Goal: Task Accomplishment & Management: Use online tool/utility

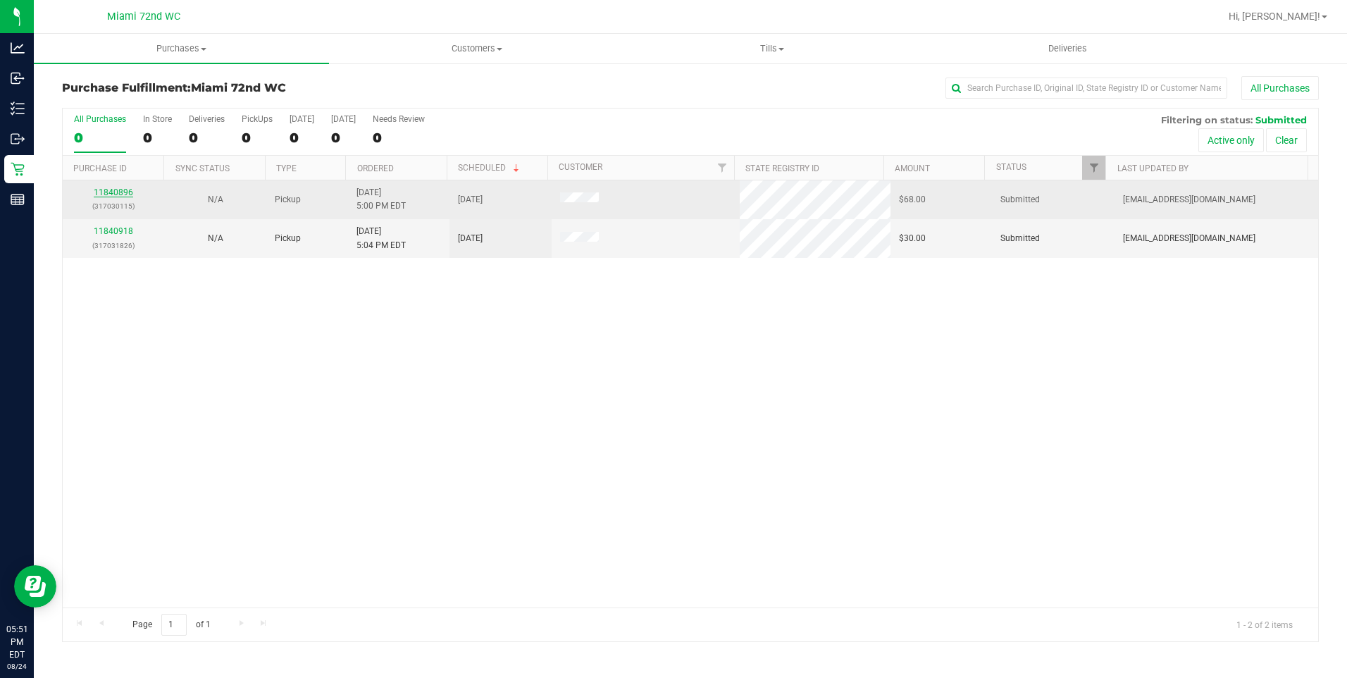
click at [123, 196] on link "11840896" at bounding box center [113, 192] width 39 height 10
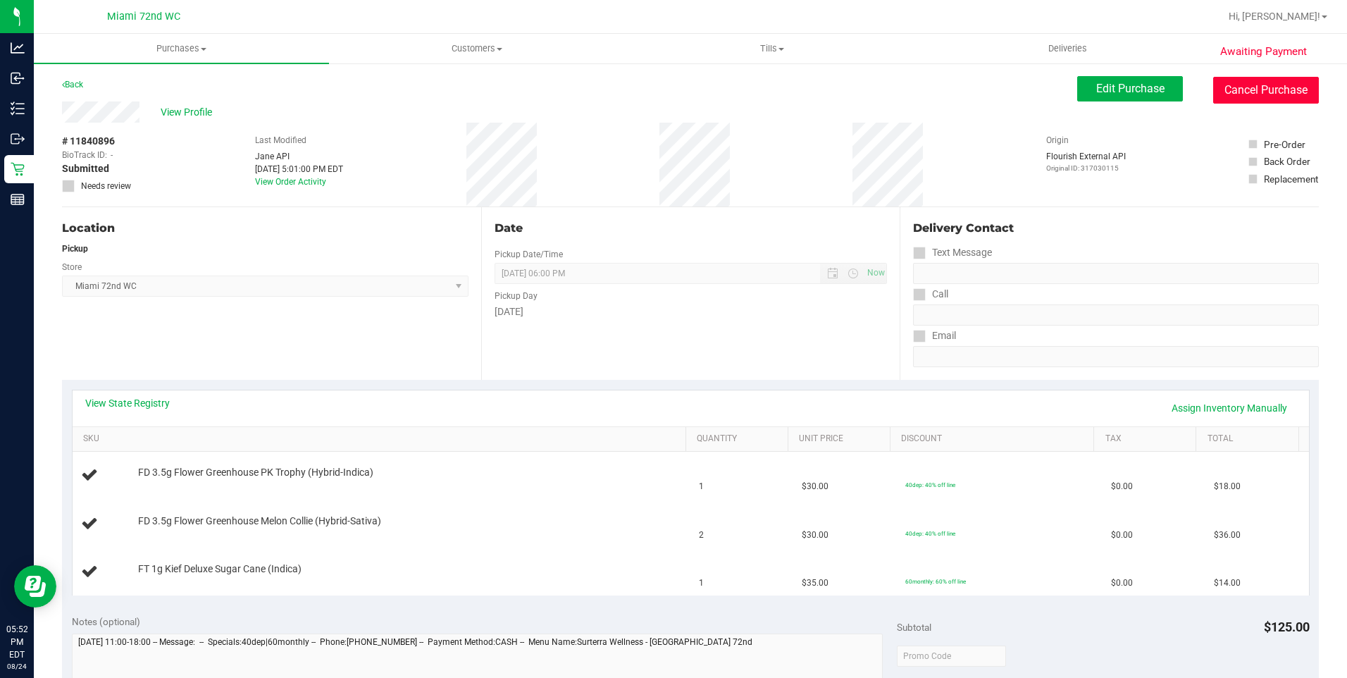
click at [1246, 87] on button "Cancel Purchase" at bounding box center [1266, 90] width 106 height 27
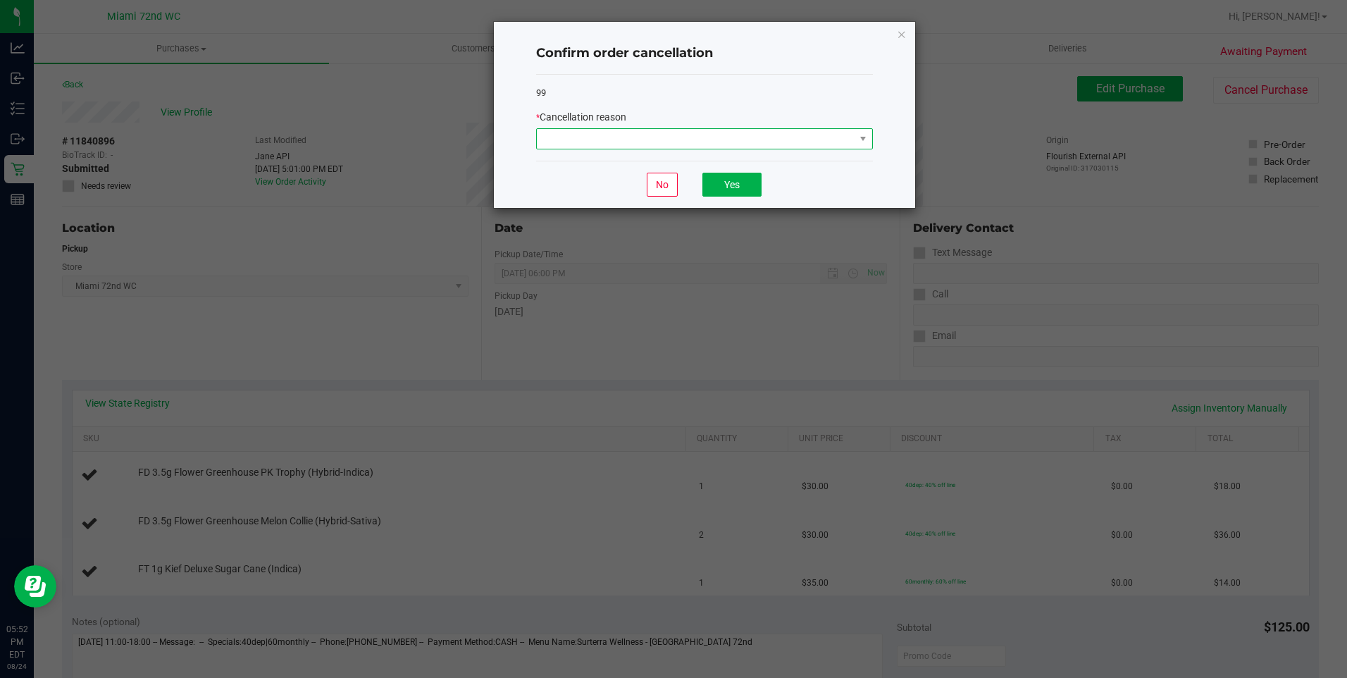
click at [817, 146] on span at bounding box center [696, 139] width 318 height 20
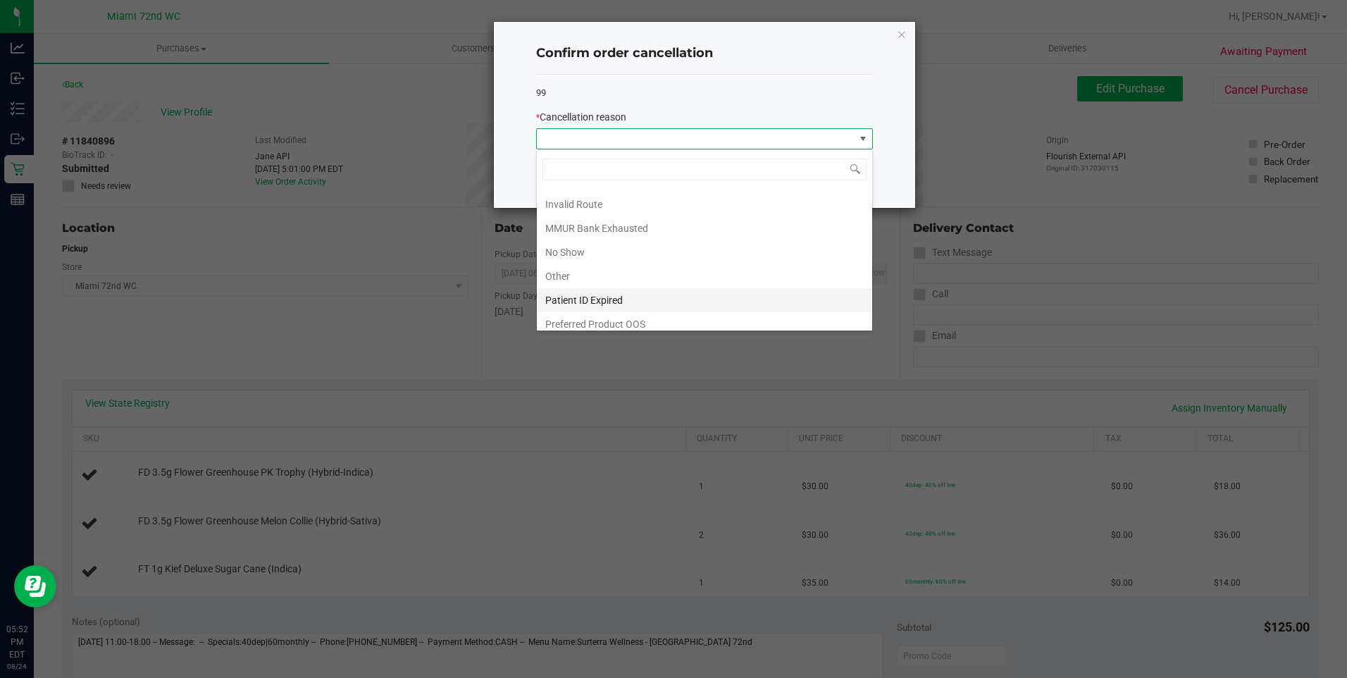
scroll to position [75, 0]
click at [626, 270] on li "Other" at bounding box center [704, 268] width 335 height 24
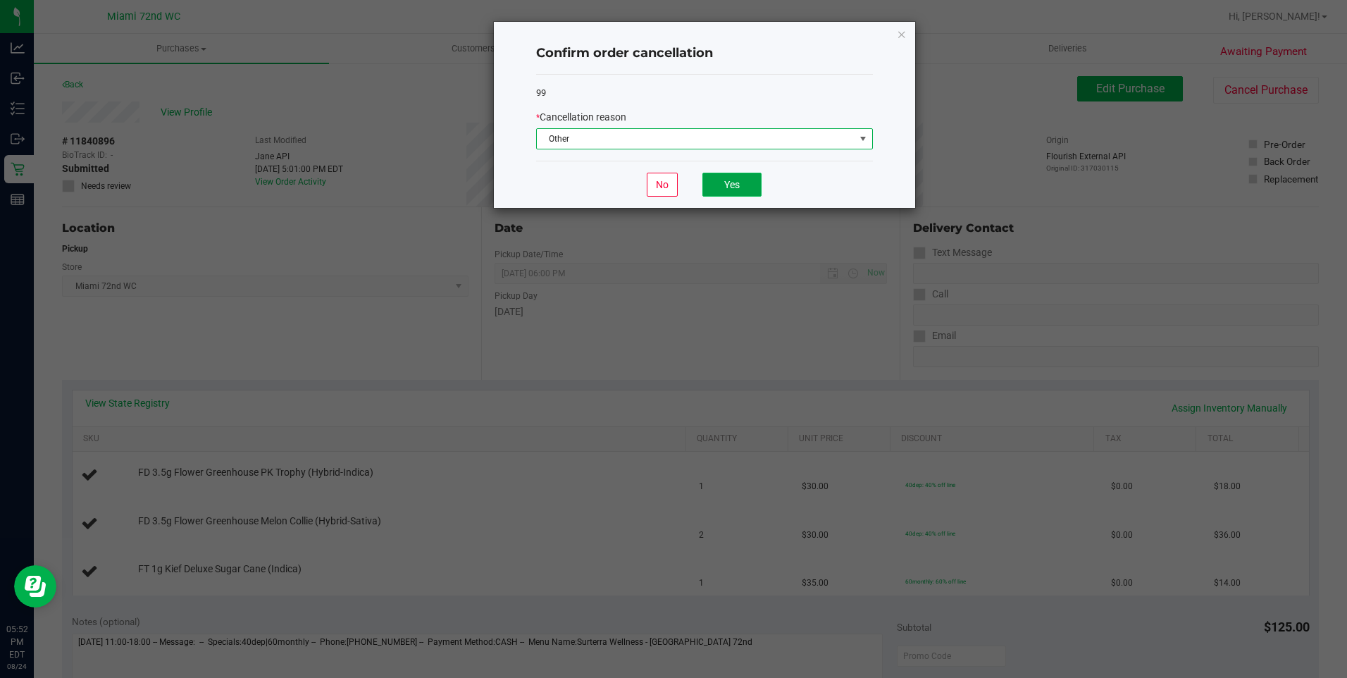
click at [733, 186] on button "Yes" at bounding box center [731, 185] width 59 height 24
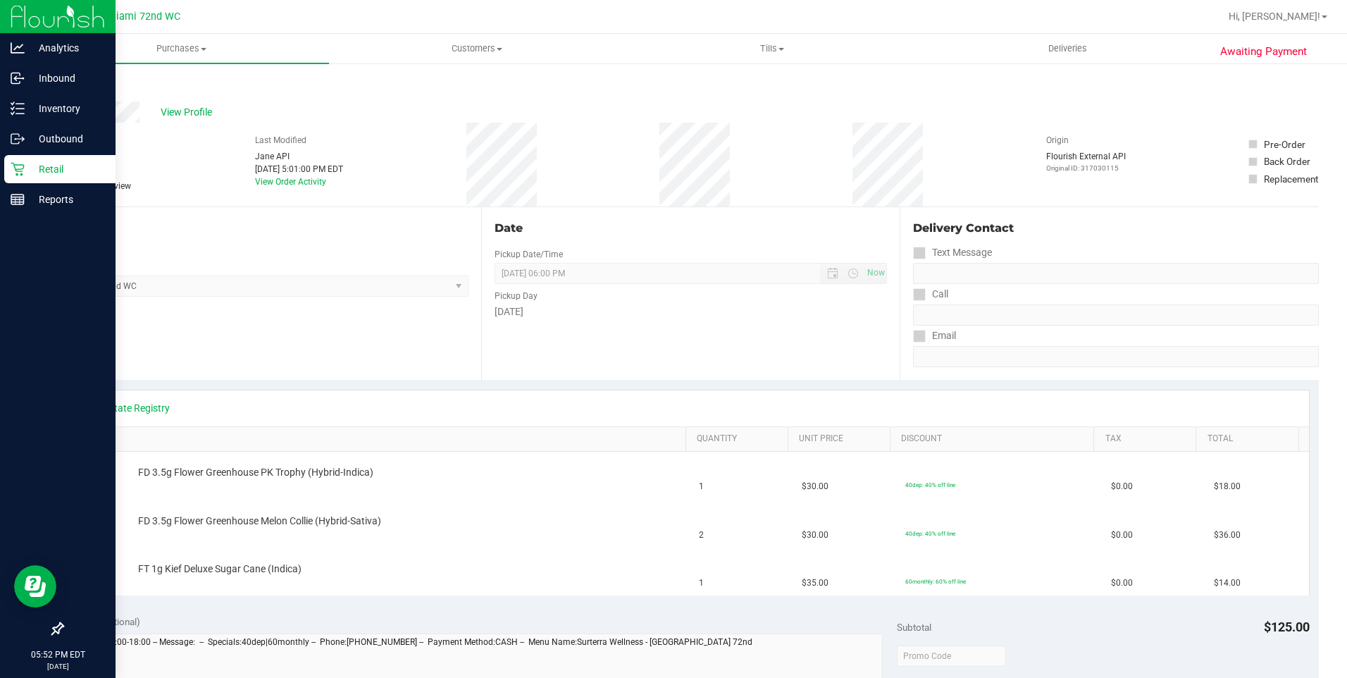
click at [57, 179] on div "Retail" at bounding box center [59, 169] width 111 height 28
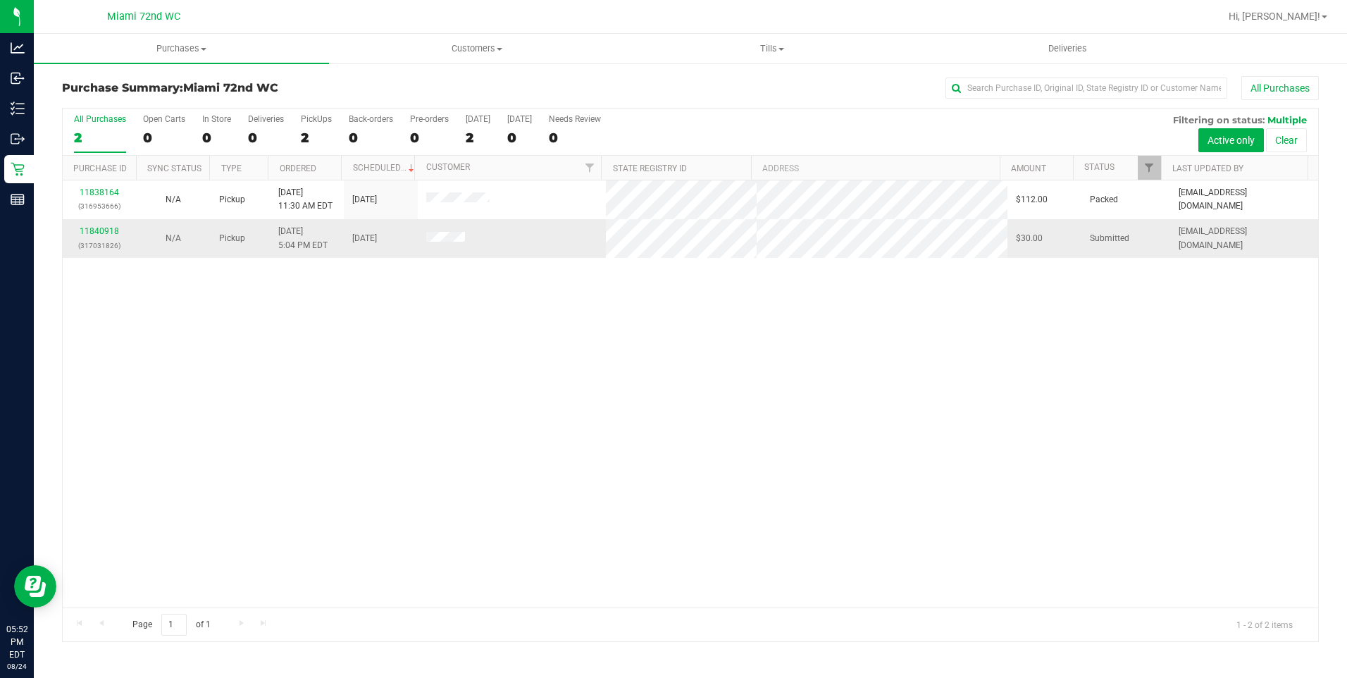
click at [98, 225] on div "11840918 (317031826)" at bounding box center [99, 238] width 57 height 27
click at [90, 220] on td "11840918 (317031826)" at bounding box center [100, 238] width 74 height 38
click at [87, 226] on link "11840918" at bounding box center [99, 231] width 39 height 10
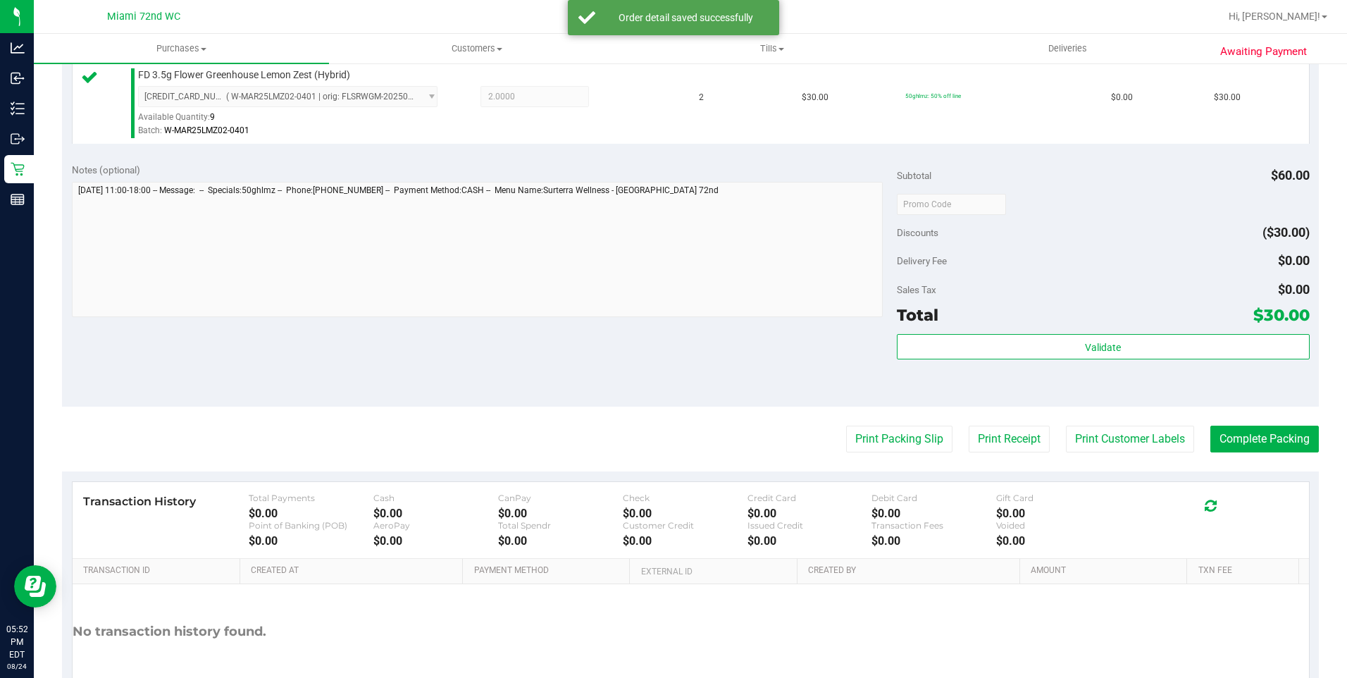
scroll to position [423, 0]
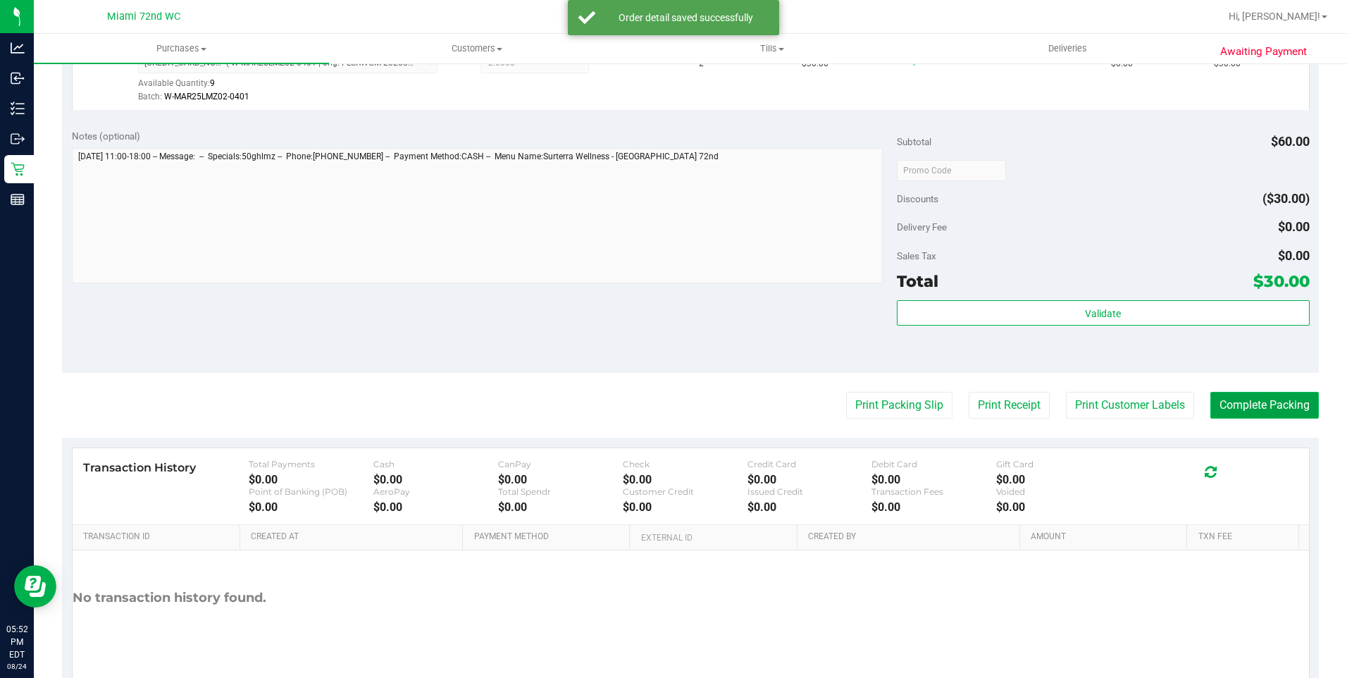
click at [1250, 407] on button "Complete Packing" at bounding box center [1264, 405] width 109 height 27
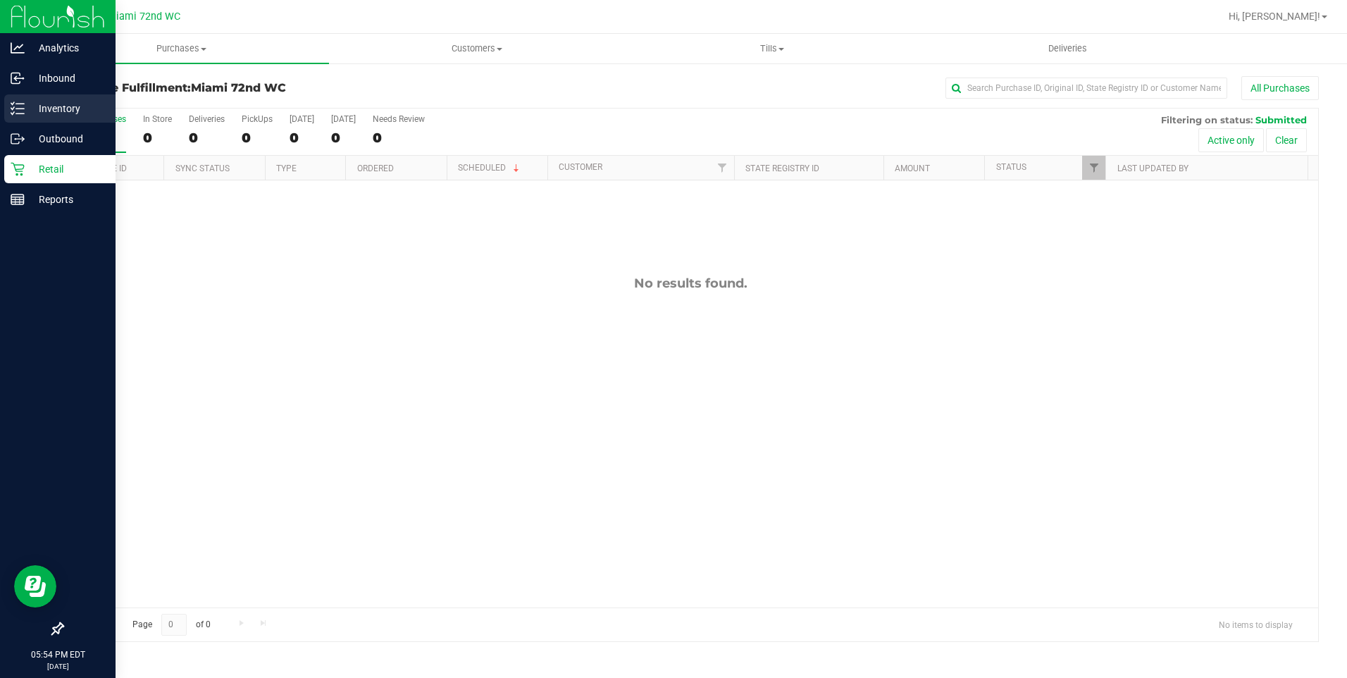
click at [58, 111] on p "Inventory" at bounding box center [67, 108] width 85 height 17
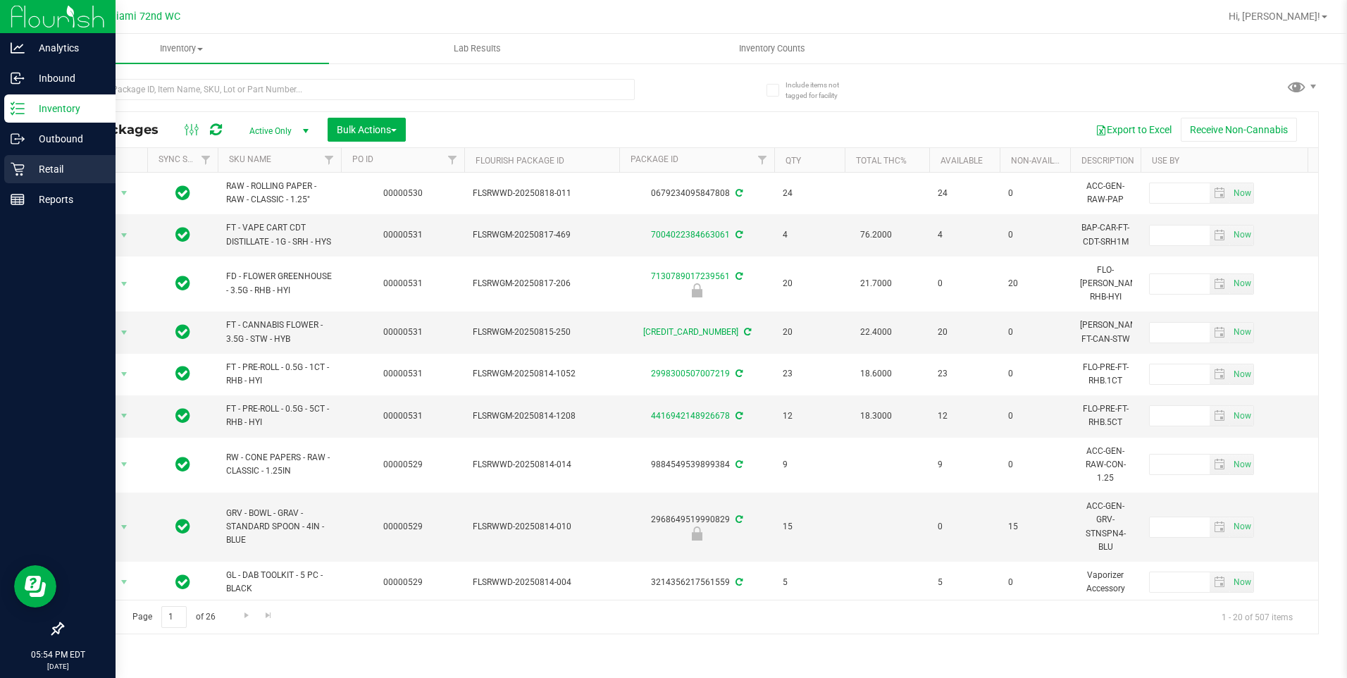
click at [80, 164] on p "Retail" at bounding box center [67, 169] width 85 height 17
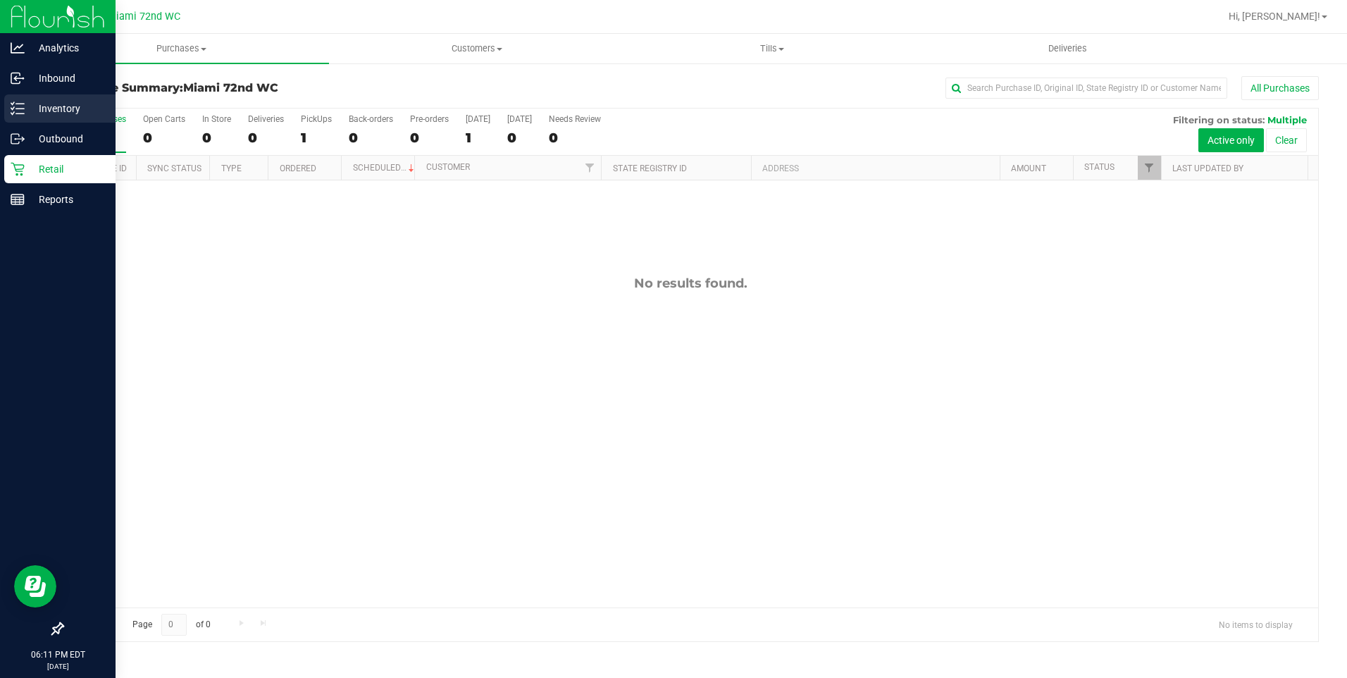
drag, startPoint x: 54, startPoint y: 102, endPoint x: 64, endPoint y: 105, distance: 10.3
click at [54, 102] on p "Inventory" at bounding box center [67, 108] width 85 height 17
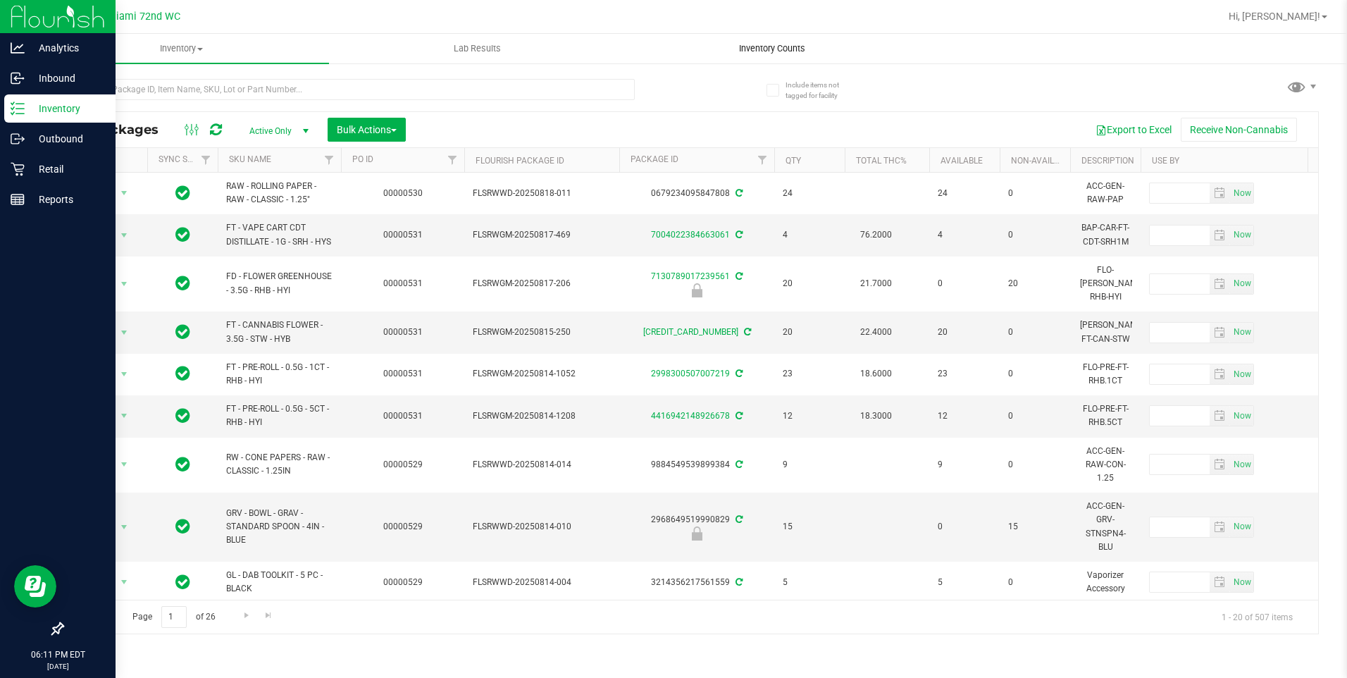
click at [768, 49] on span "Inventory Counts" at bounding box center [772, 48] width 104 height 13
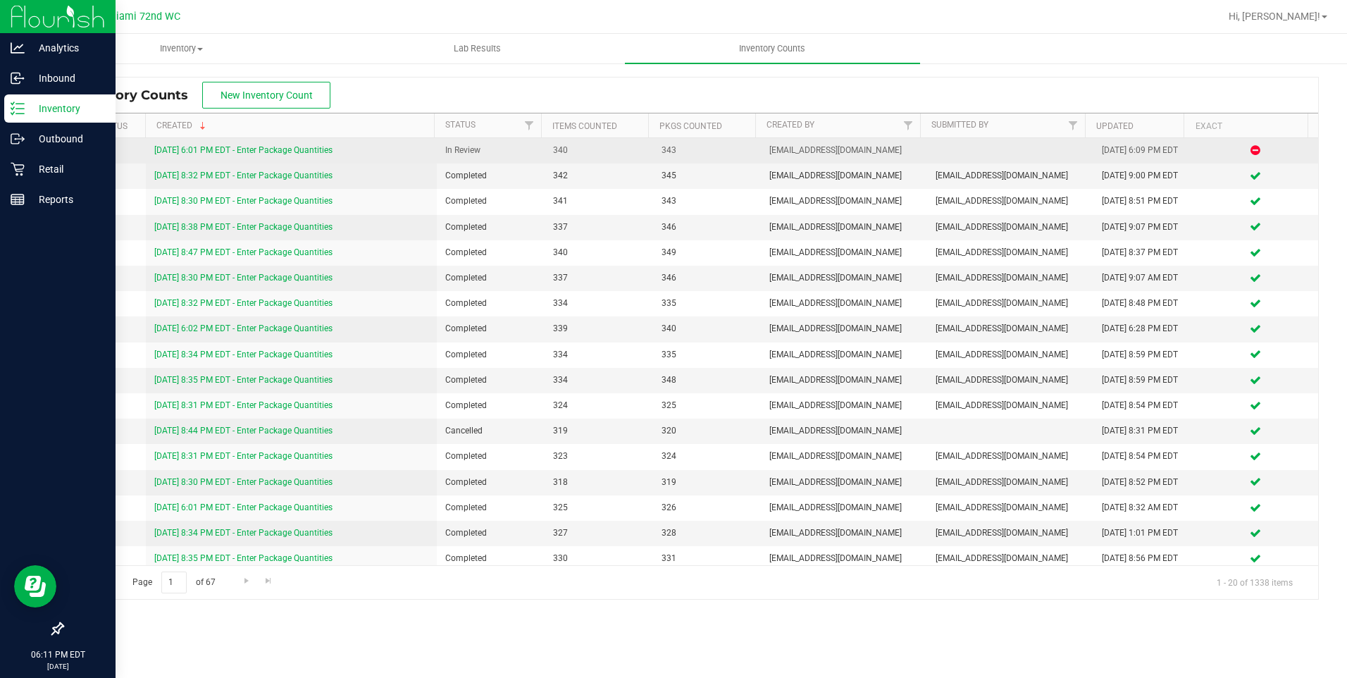
click at [230, 149] on link "[DATE] 6:01 PM EDT - Enter Package Quantities" at bounding box center [243, 150] width 178 height 10
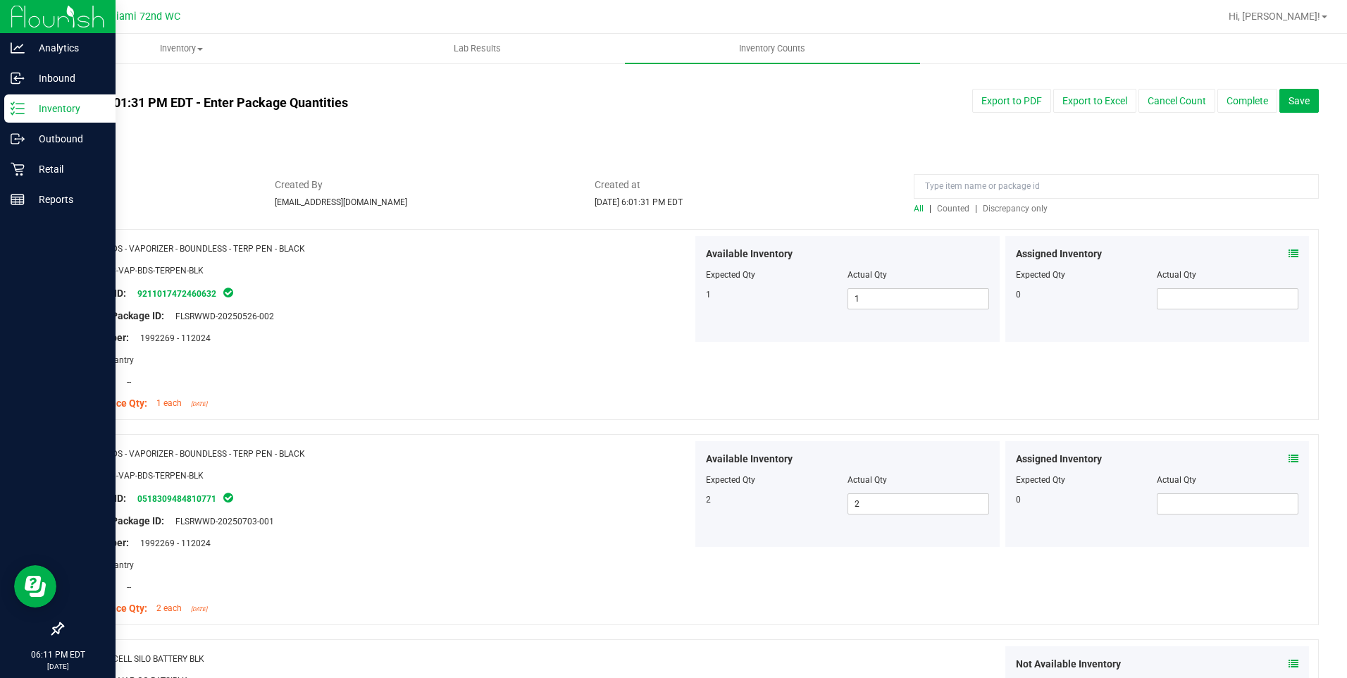
click at [1023, 209] on span "Discrepancy only" at bounding box center [1015, 209] width 65 height 10
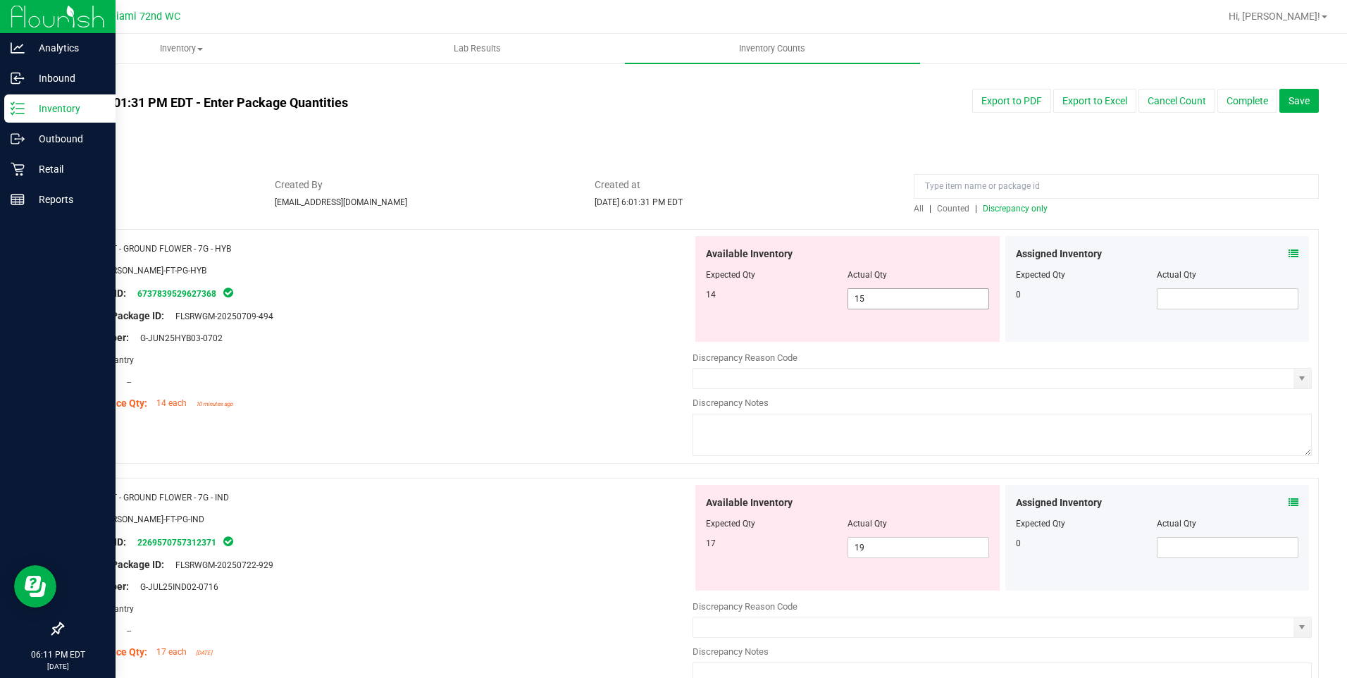
click at [880, 295] on span "15 15" at bounding box center [919, 298] width 142 height 21
click at [880, 295] on input "15" at bounding box center [918, 299] width 140 height 20
type input "14"
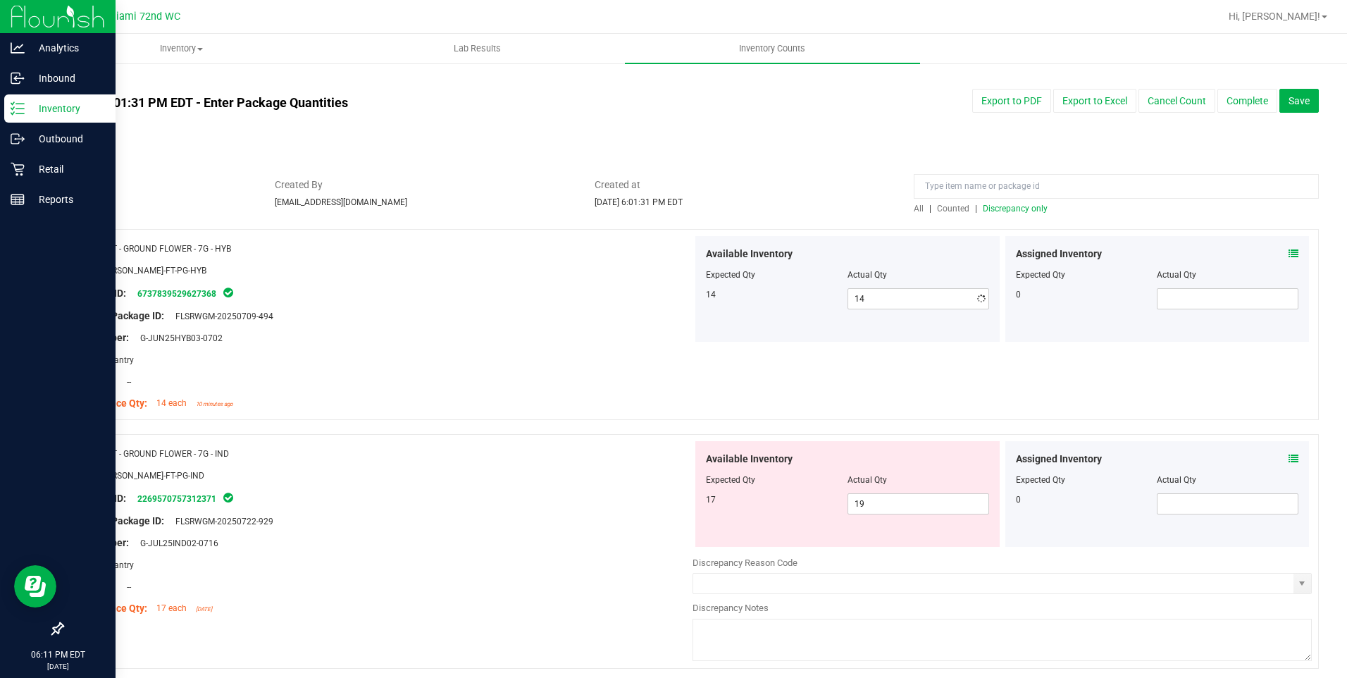
click at [638, 318] on div "Original Package ID: FLSRWGM-20250709-494" at bounding box center [382, 316] width 619 height 15
click at [930, 516] on div "Available Inventory Expected Qty Actual Qty 17 19 19" at bounding box center [847, 494] width 304 height 106
click at [926, 509] on span "19 19" at bounding box center [919, 503] width 142 height 21
click at [926, 509] on input "19" at bounding box center [918, 504] width 140 height 20
type input "17"
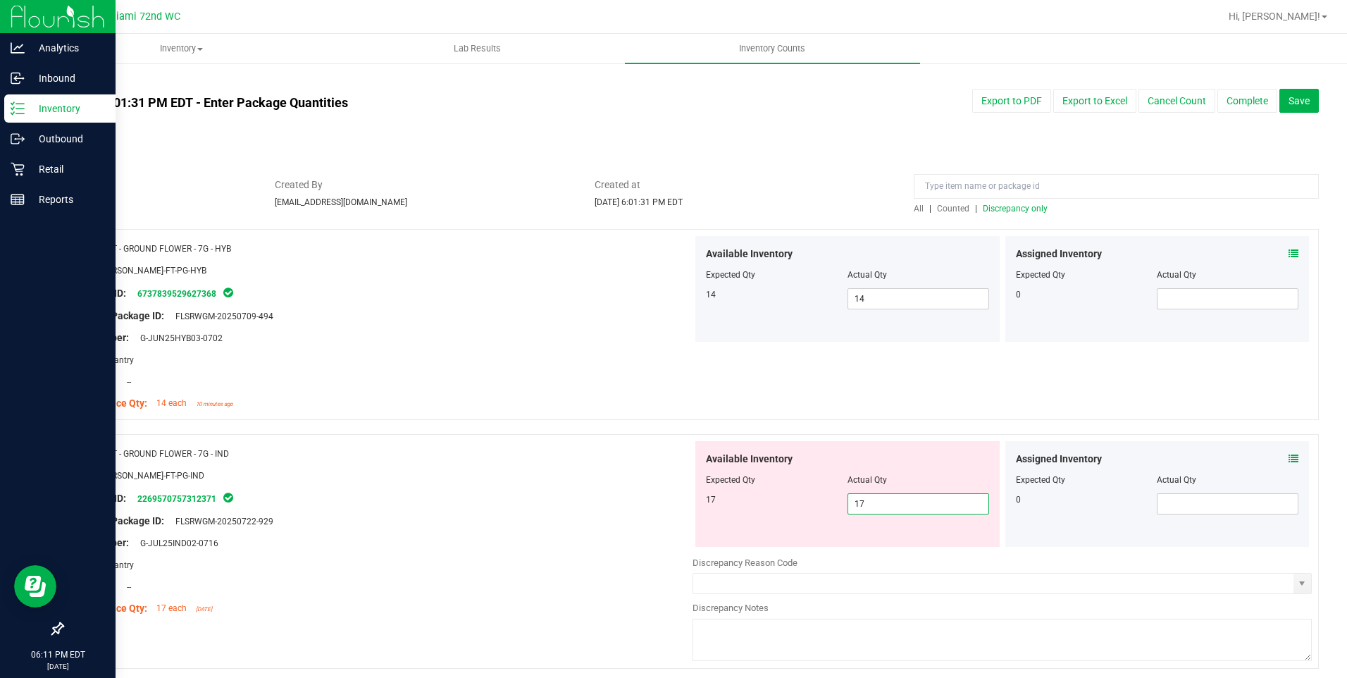
type input "17"
click at [647, 526] on div "Original Package ID: FLSRWGM-20250722-929" at bounding box center [382, 521] width 619 height 15
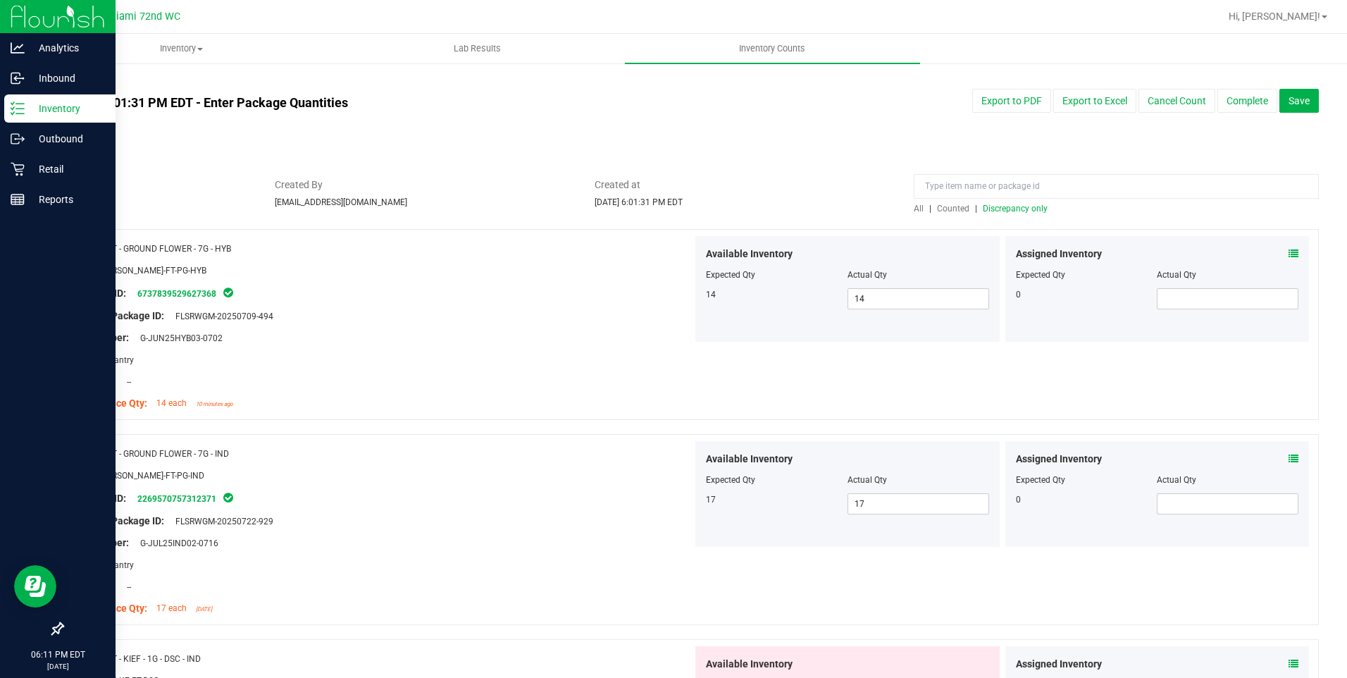
scroll to position [282, 0]
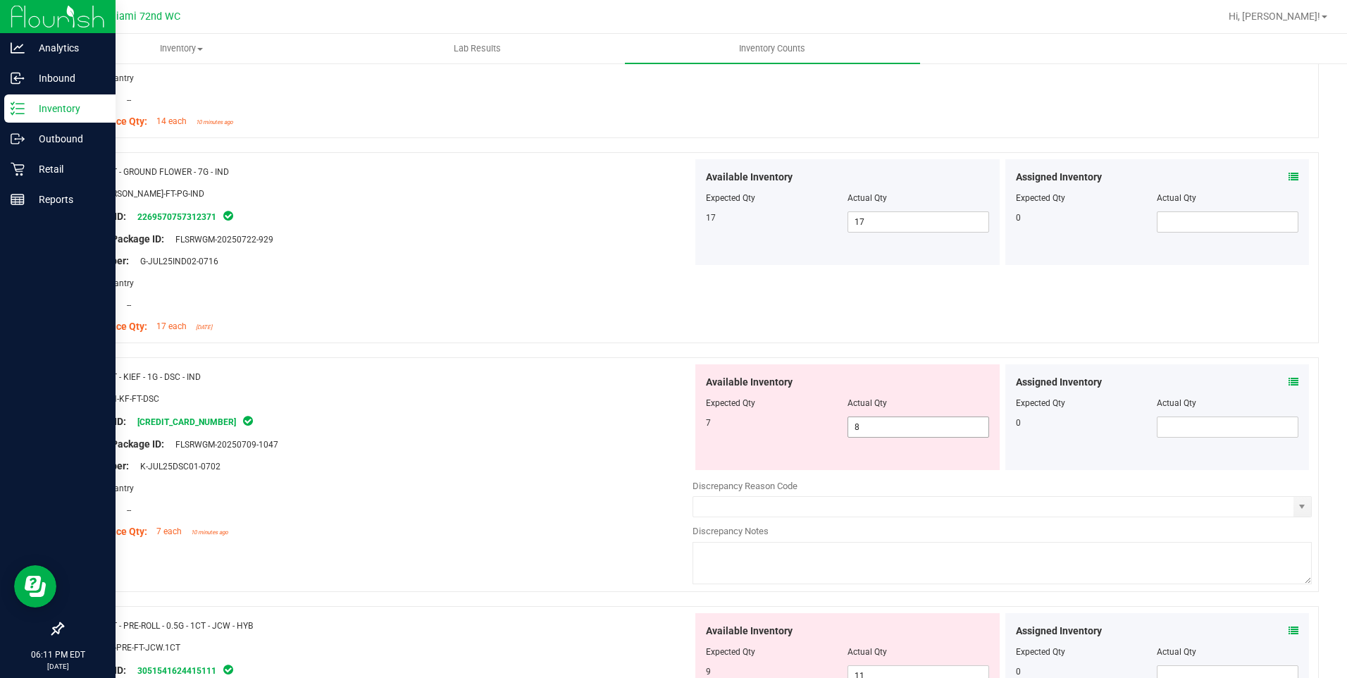
click at [883, 426] on span "8 8" at bounding box center [919, 426] width 142 height 21
click at [883, 426] on input "8" at bounding box center [918, 427] width 140 height 20
type input "7"
click at [626, 426] on div "Package ID: [CREDIT_CARD_NUMBER]" at bounding box center [382, 421] width 619 height 17
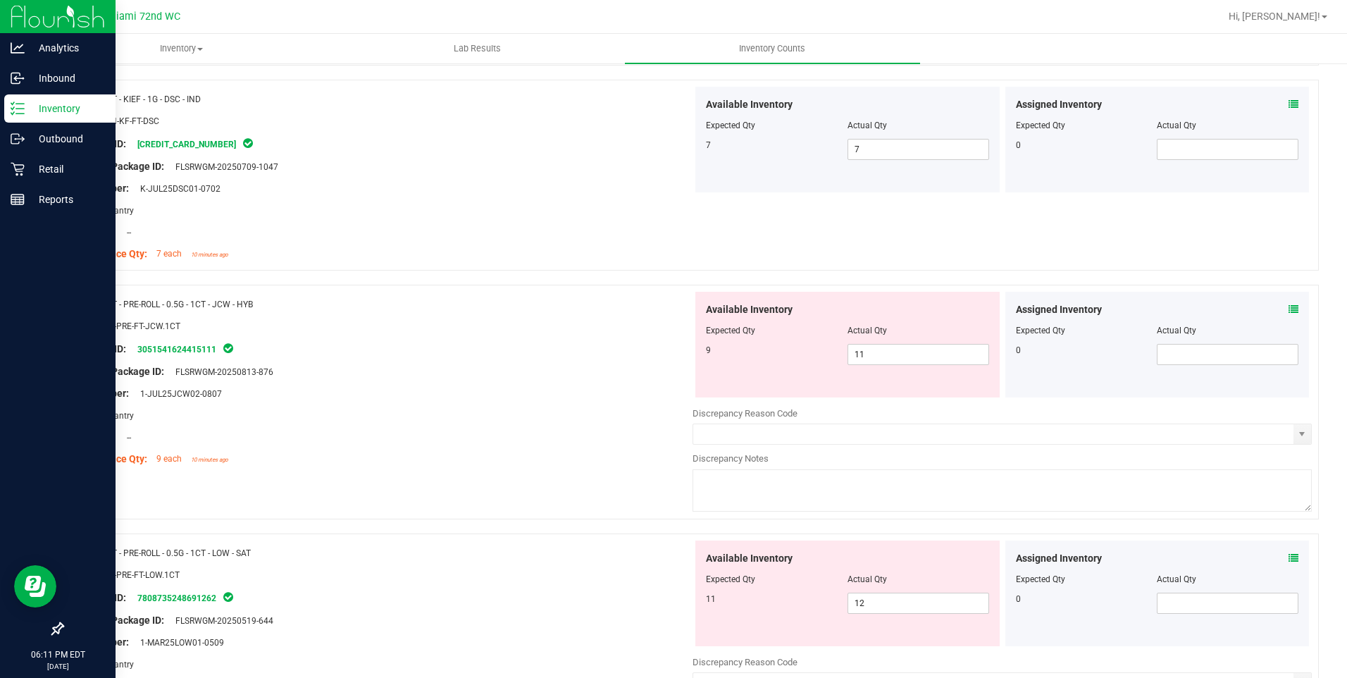
scroll to position [564, 0]
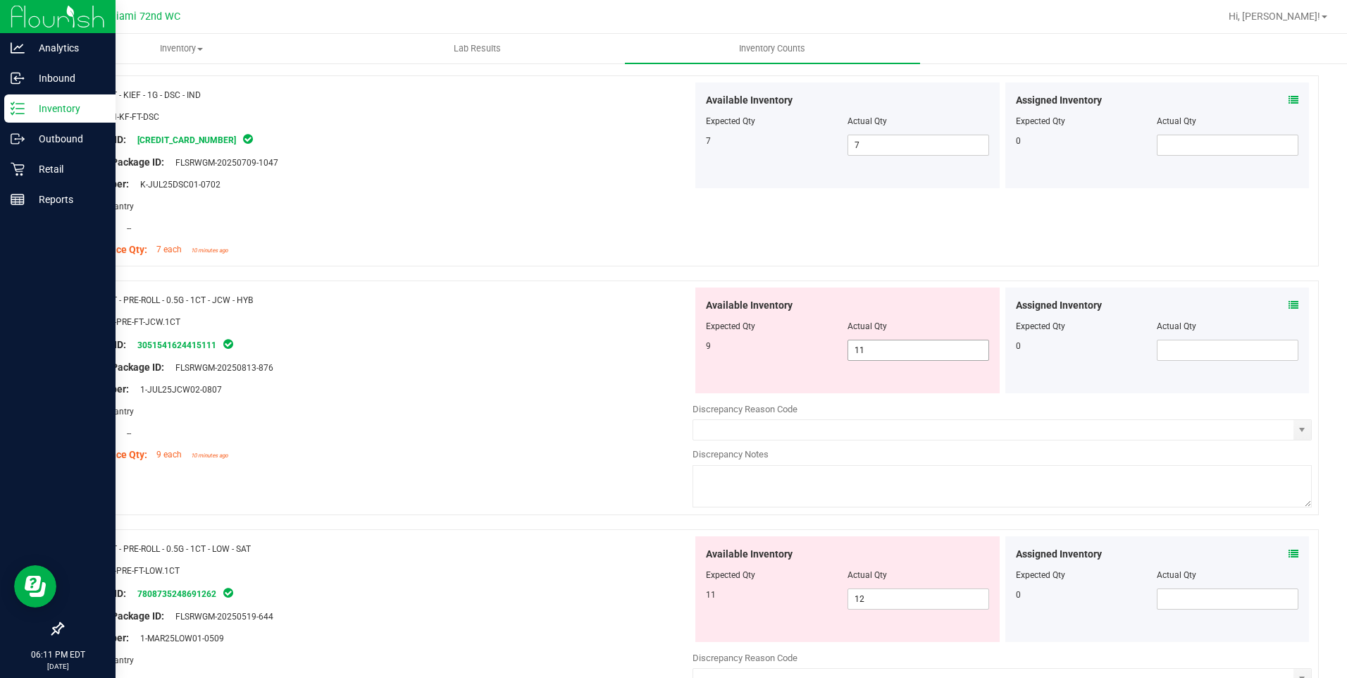
click at [884, 357] on span "11 11" at bounding box center [919, 350] width 142 height 21
click at [883, 357] on input "11" at bounding box center [918, 350] width 140 height 20
type input "8"
type input "9"
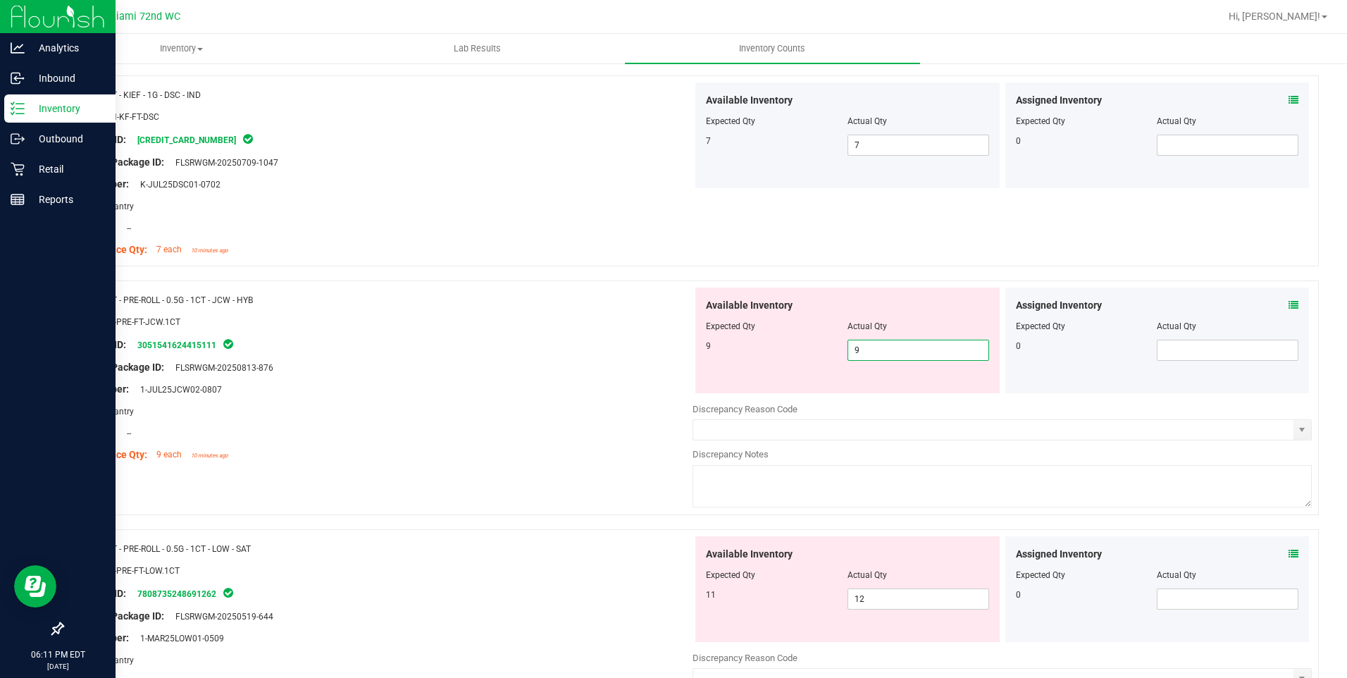
click at [645, 376] on div at bounding box center [382, 378] width 619 height 7
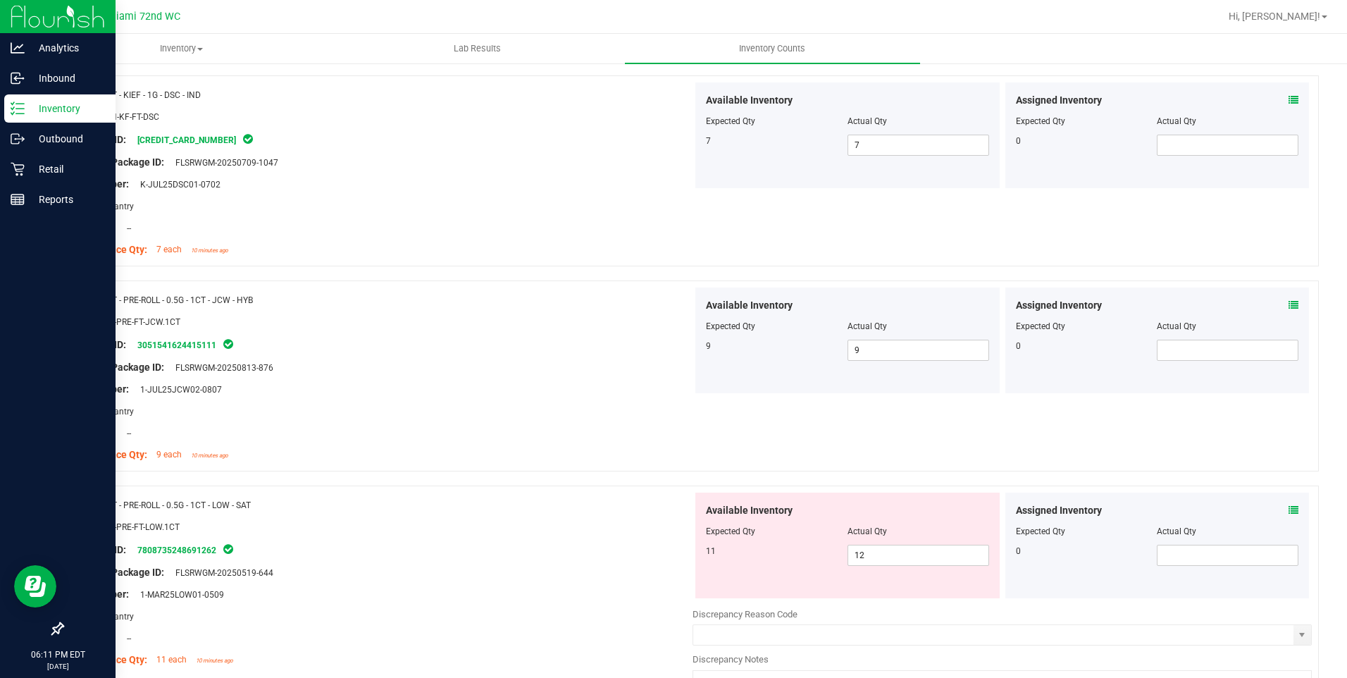
scroll to position [846, 0]
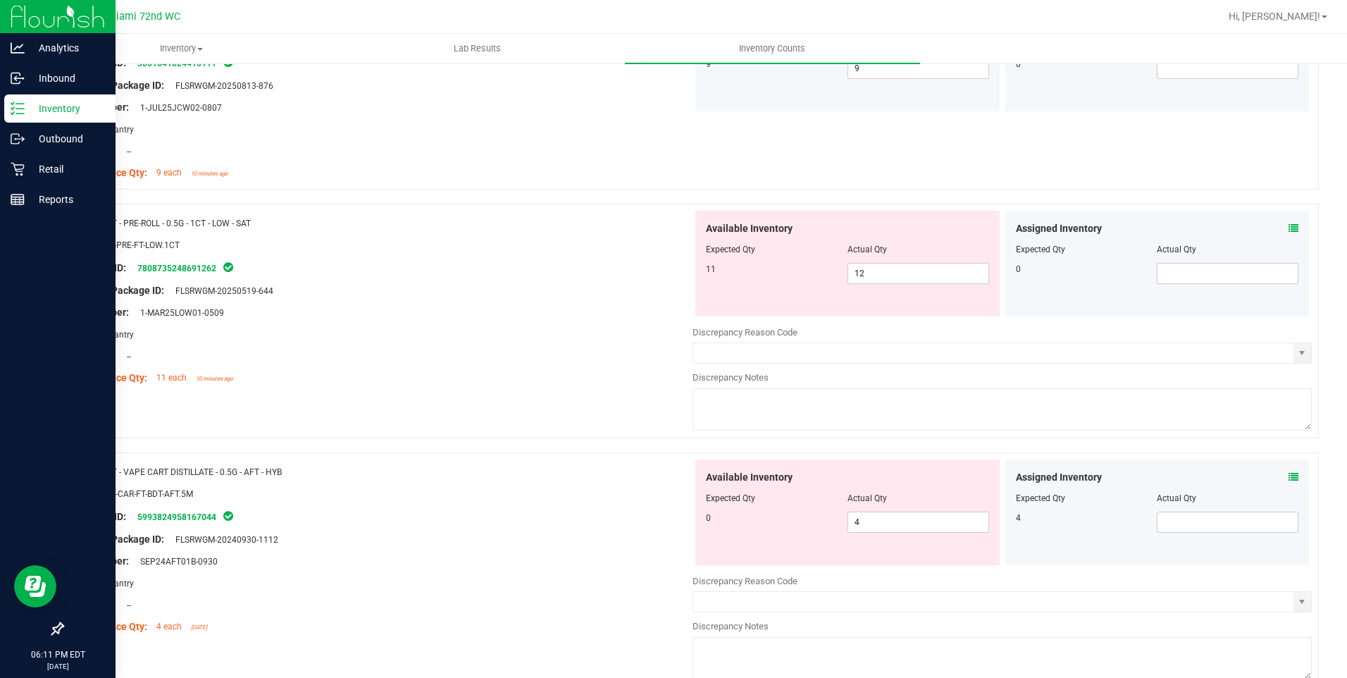
drag, startPoint x: 914, startPoint y: 292, endPoint x: 898, endPoint y: 284, distance: 18.0
click at [899, 285] on div "Available Inventory Expected Qty Actual Qty 11 12 12" at bounding box center [847, 264] width 304 height 106
click at [891, 275] on span "12 12" at bounding box center [919, 273] width 142 height 21
type input "11"
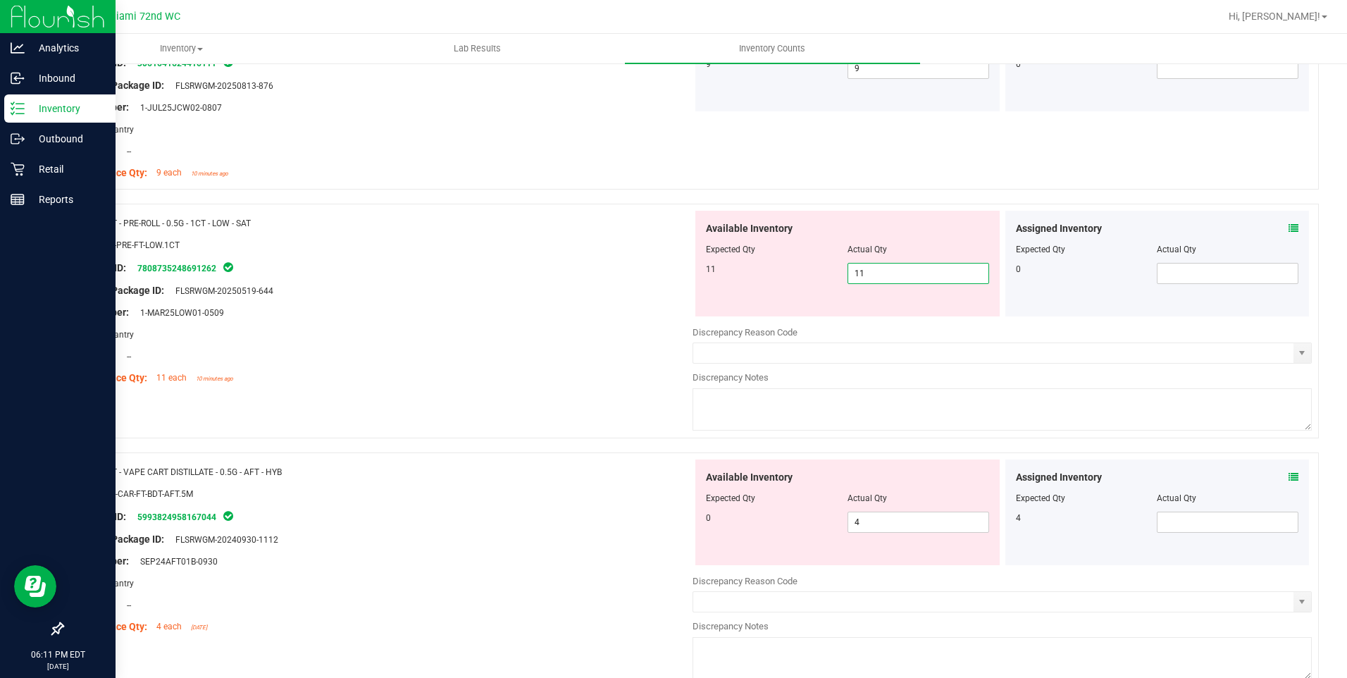
drag, startPoint x: 698, startPoint y: 297, endPoint x: 897, endPoint y: 444, distance: 247.3
click at [698, 297] on div "Available Inventory Expected Qty Actual Qty 11 11 11" at bounding box center [847, 264] width 304 height 106
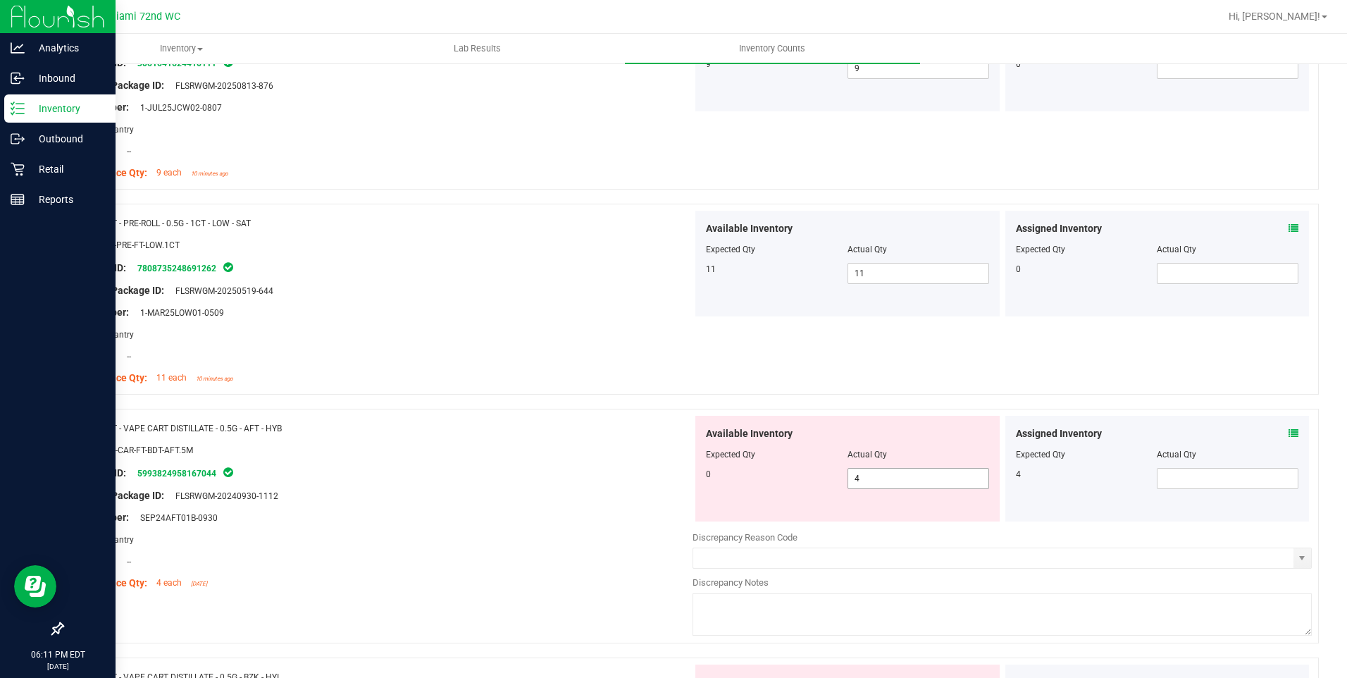
click at [955, 480] on span "4 4" at bounding box center [919, 478] width 142 height 21
click at [955, 480] on input "4" at bounding box center [918, 479] width 140 height 20
type input "0"
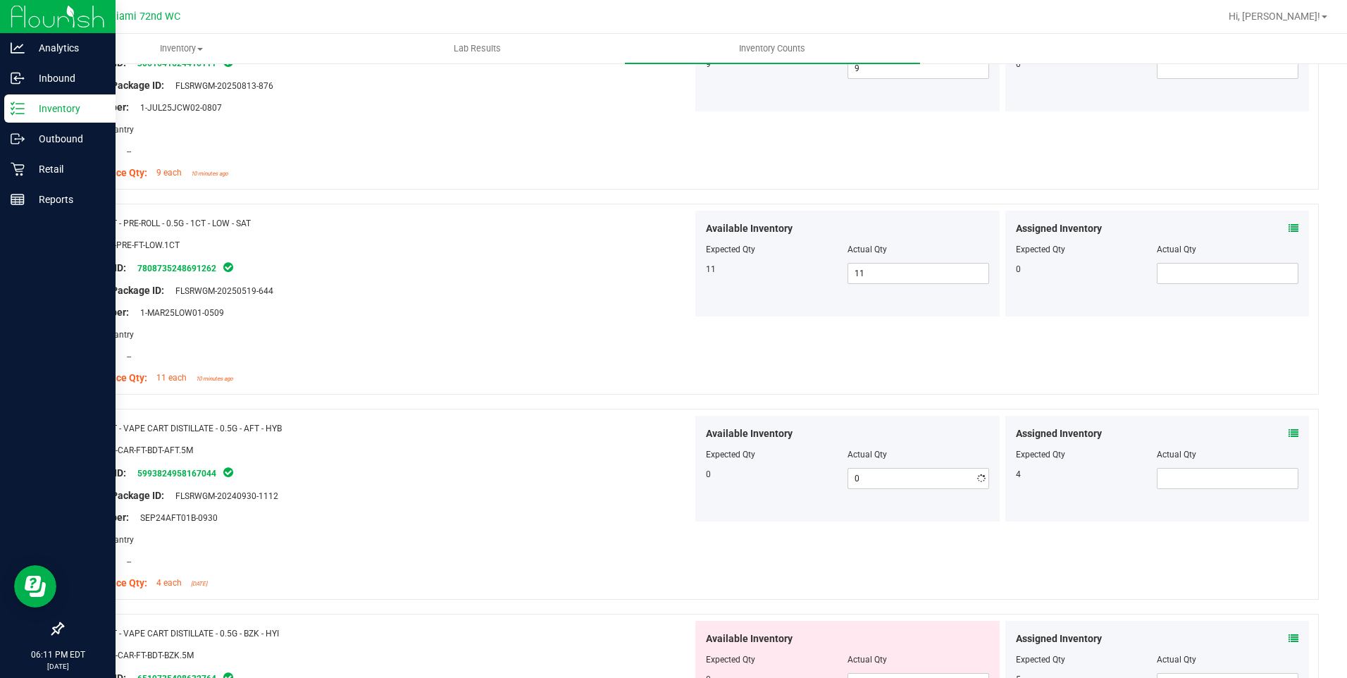
click at [731, 451] on span "Expected Qty" at bounding box center [730, 455] width 49 height 10
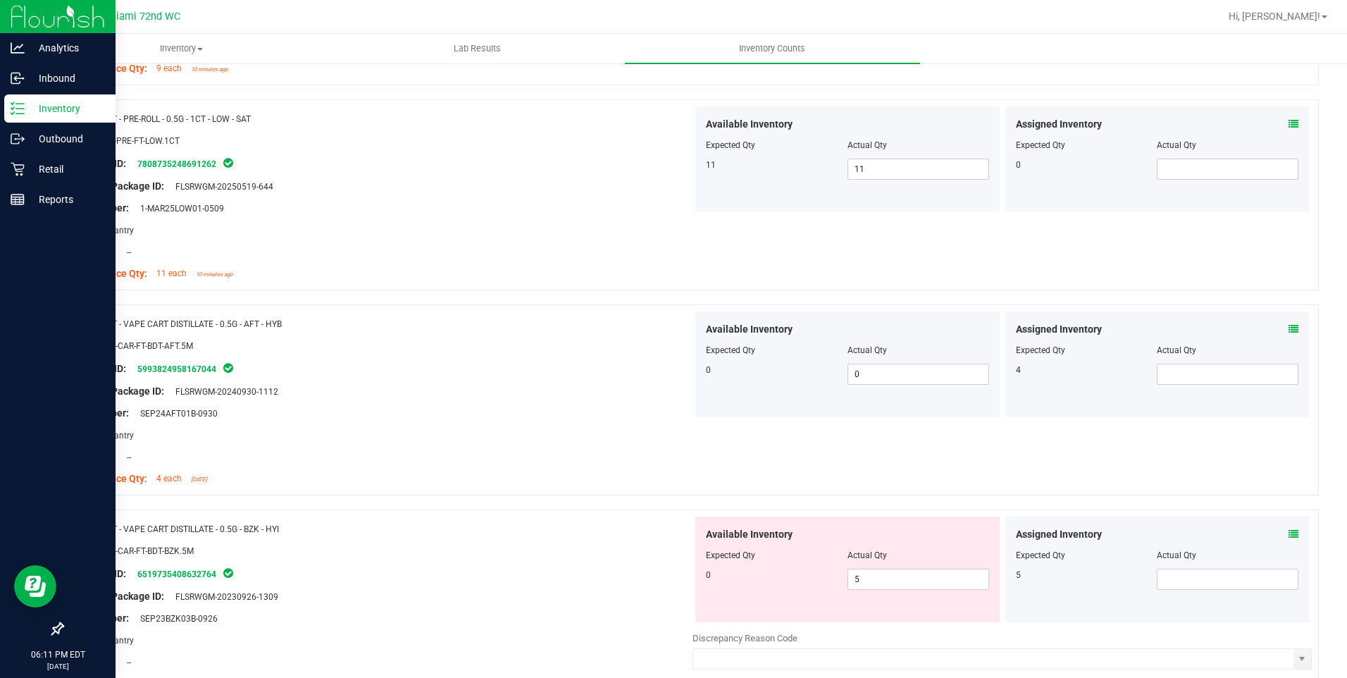
scroll to position [1057, 0]
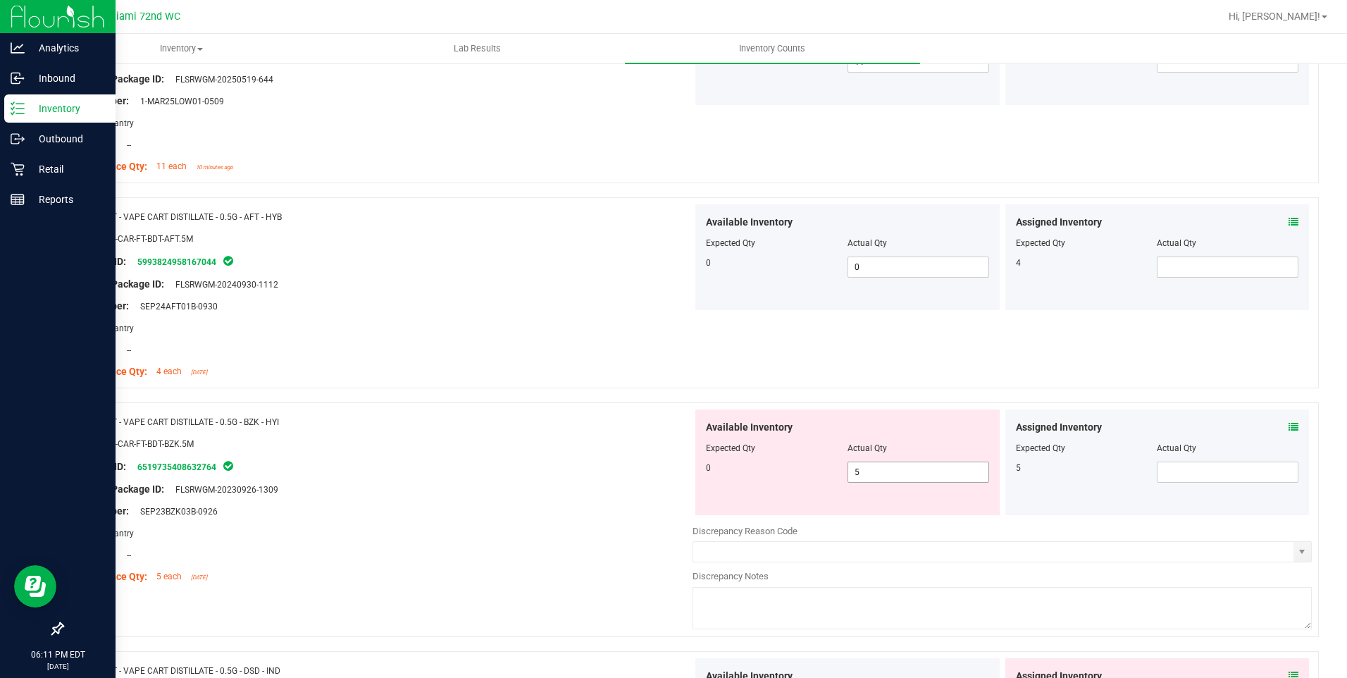
click at [900, 476] on span "5 5" at bounding box center [919, 472] width 142 height 21
click at [0, 0] on input "5" at bounding box center [0, 0] width 0 height 0
type input "0"
click at [530, 431] on div at bounding box center [382, 432] width 619 height 7
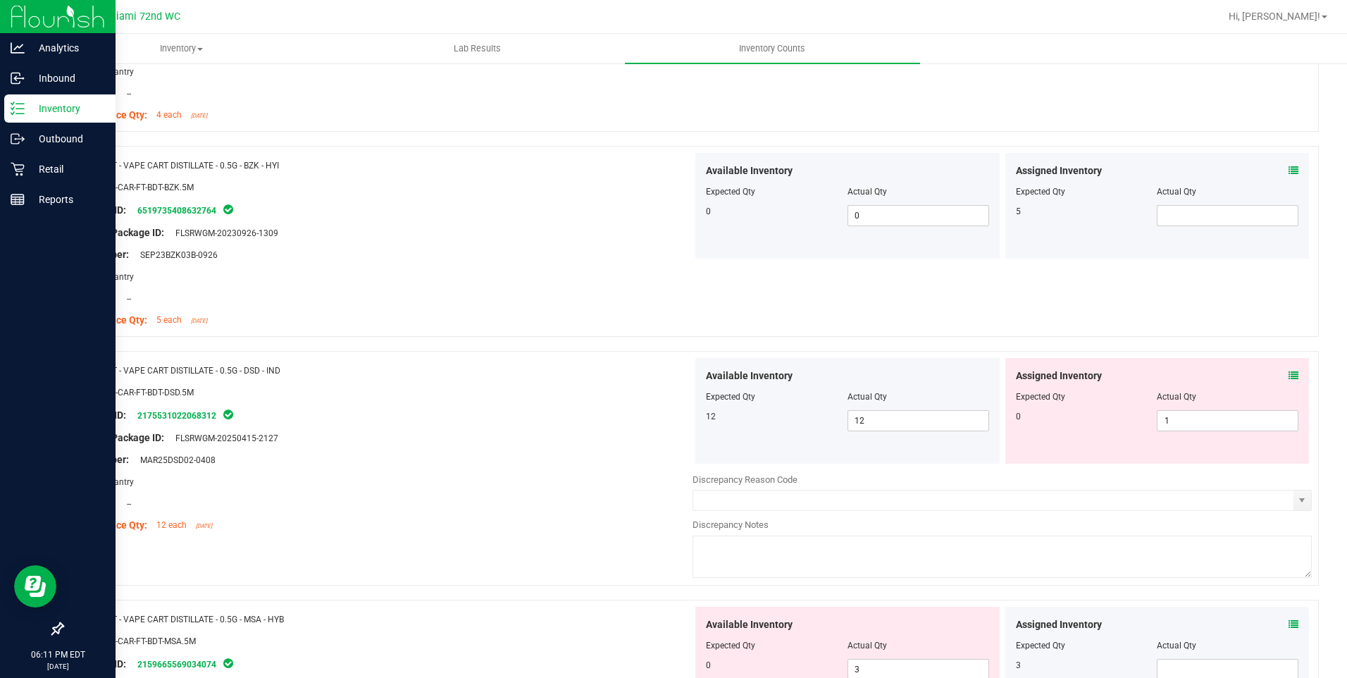
scroll to position [1339, 0]
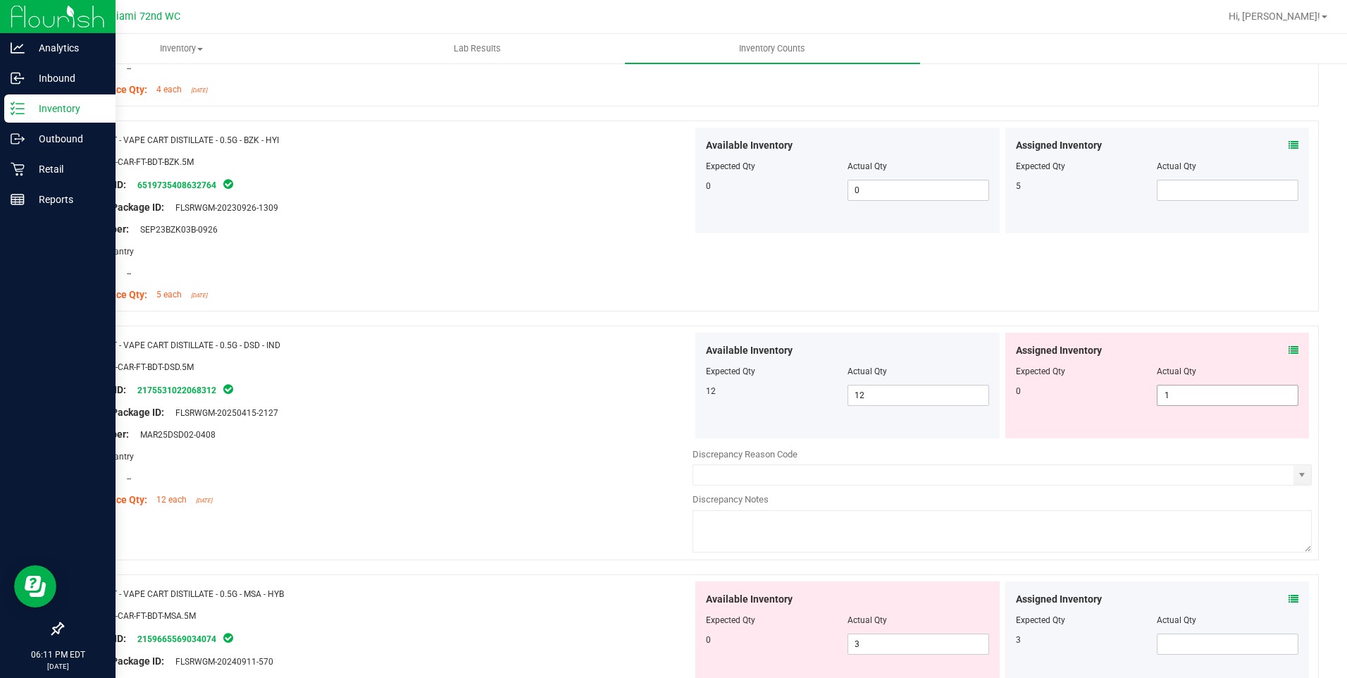
click at [1177, 395] on span "1 1" at bounding box center [1228, 395] width 142 height 21
click at [1177, 395] on input "1" at bounding box center [1228, 395] width 140 height 20
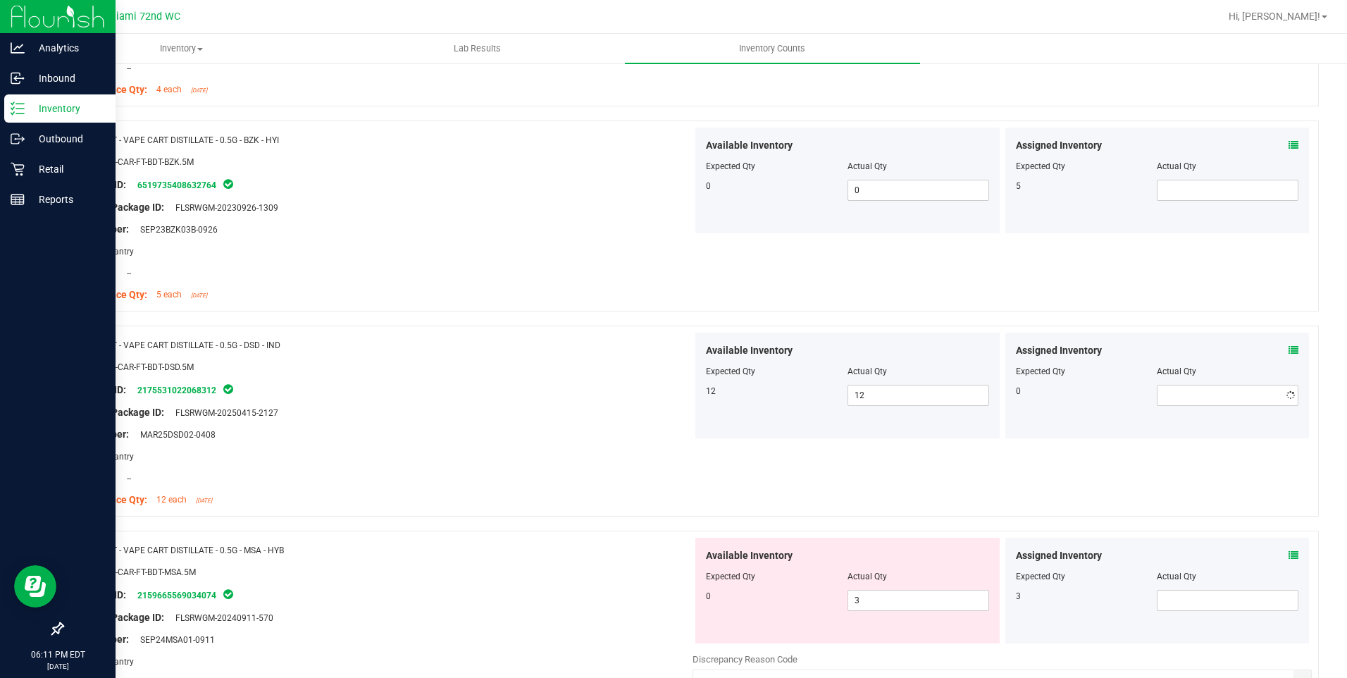
click at [600, 442] on div at bounding box center [382, 445] width 619 height 7
click at [856, 599] on span "3 3" at bounding box center [919, 600] width 142 height 21
click at [856, 599] on input "3" at bounding box center [918, 600] width 140 height 20
type input "0"
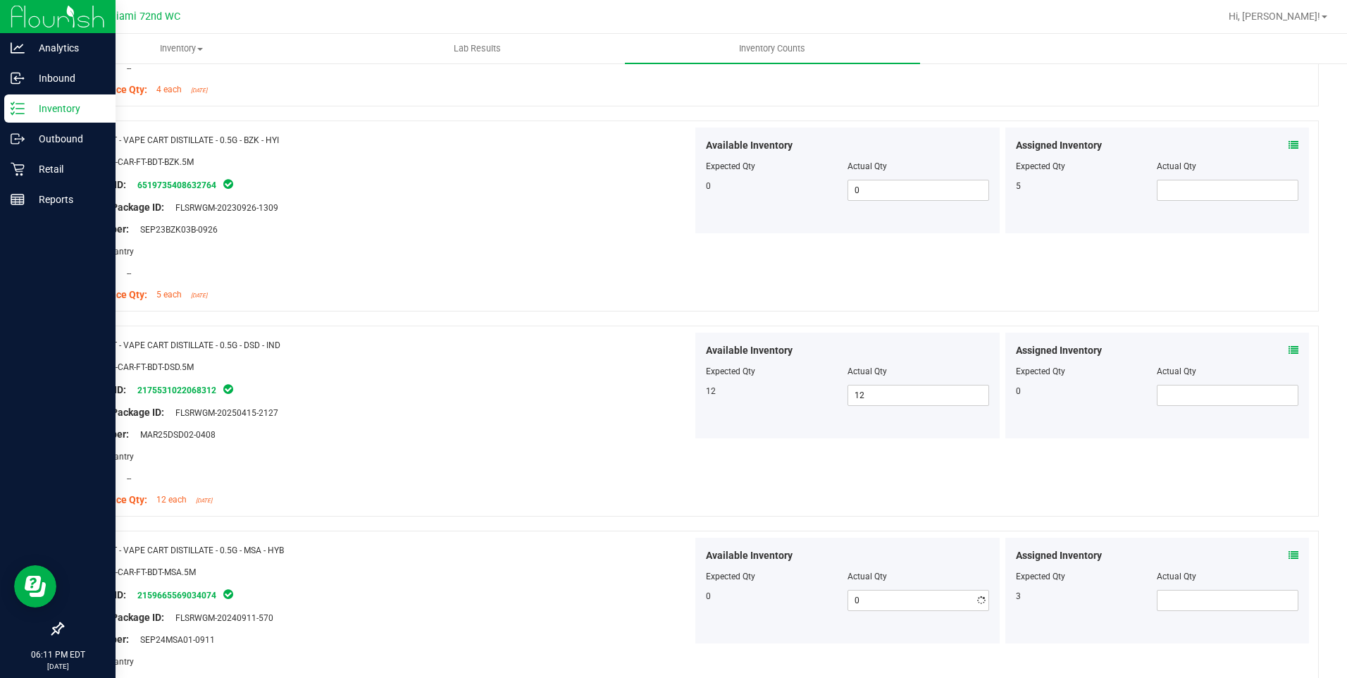
click at [674, 570] on div "SKU: BAP-CAR-FT-BDT-MSA.5M" at bounding box center [382, 571] width 619 height 15
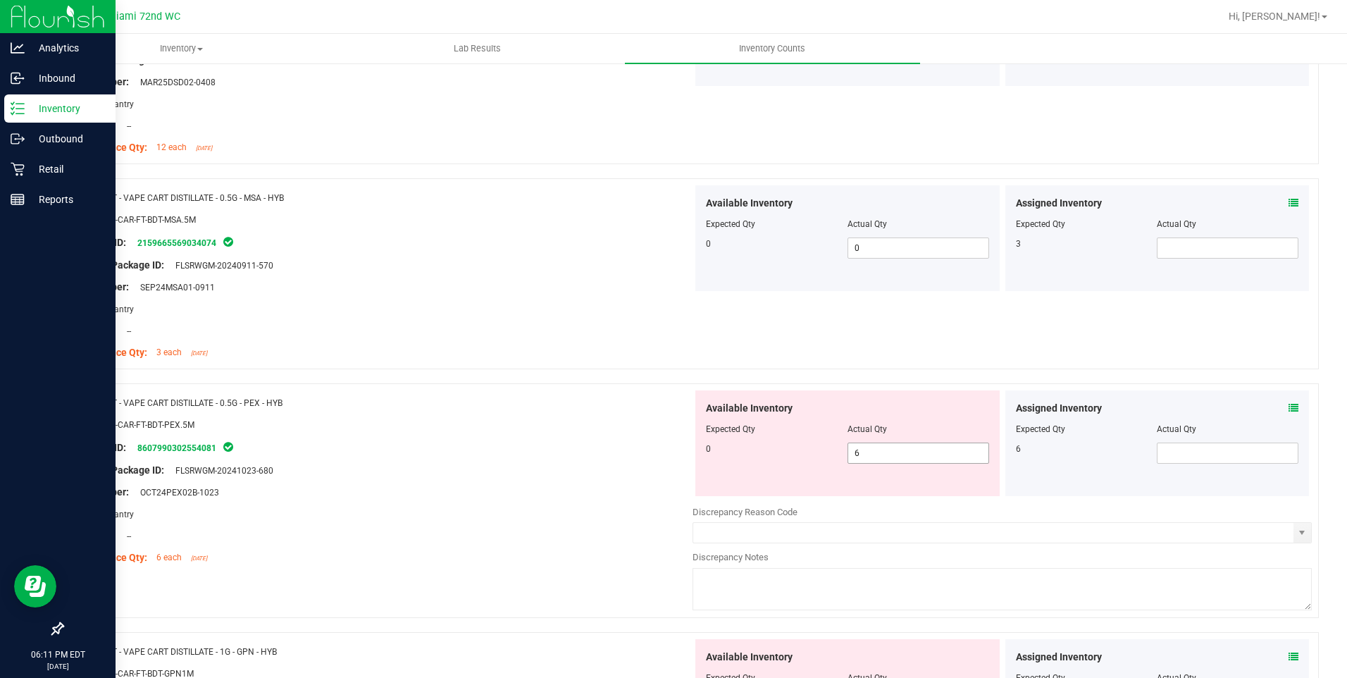
click at [900, 452] on span "6 6" at bounding box center [919, 452] width 142 height 21
click at [900, 452] on input "6" at bounding box center [918, 453] width 140 height 20
type input "0"
click at [583, 432] on div at bounding box center [382, 435] width 619 height 7
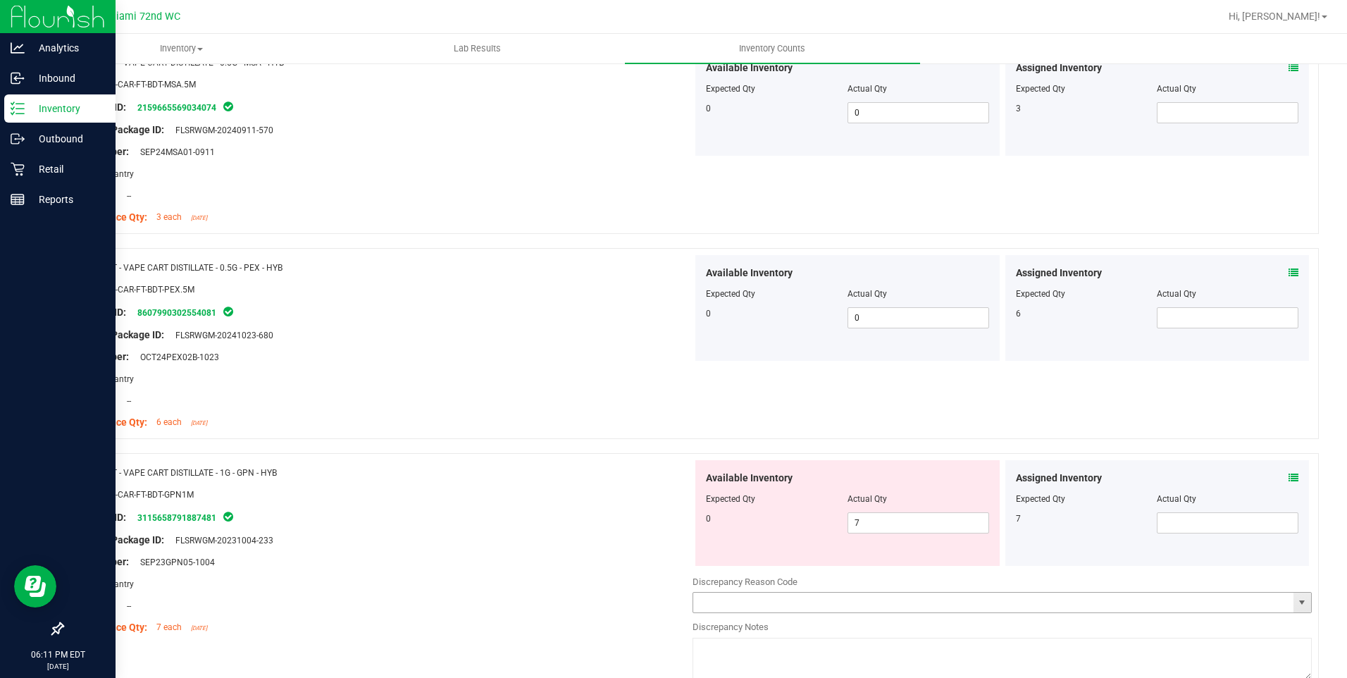
scroll to position [1973, 0]
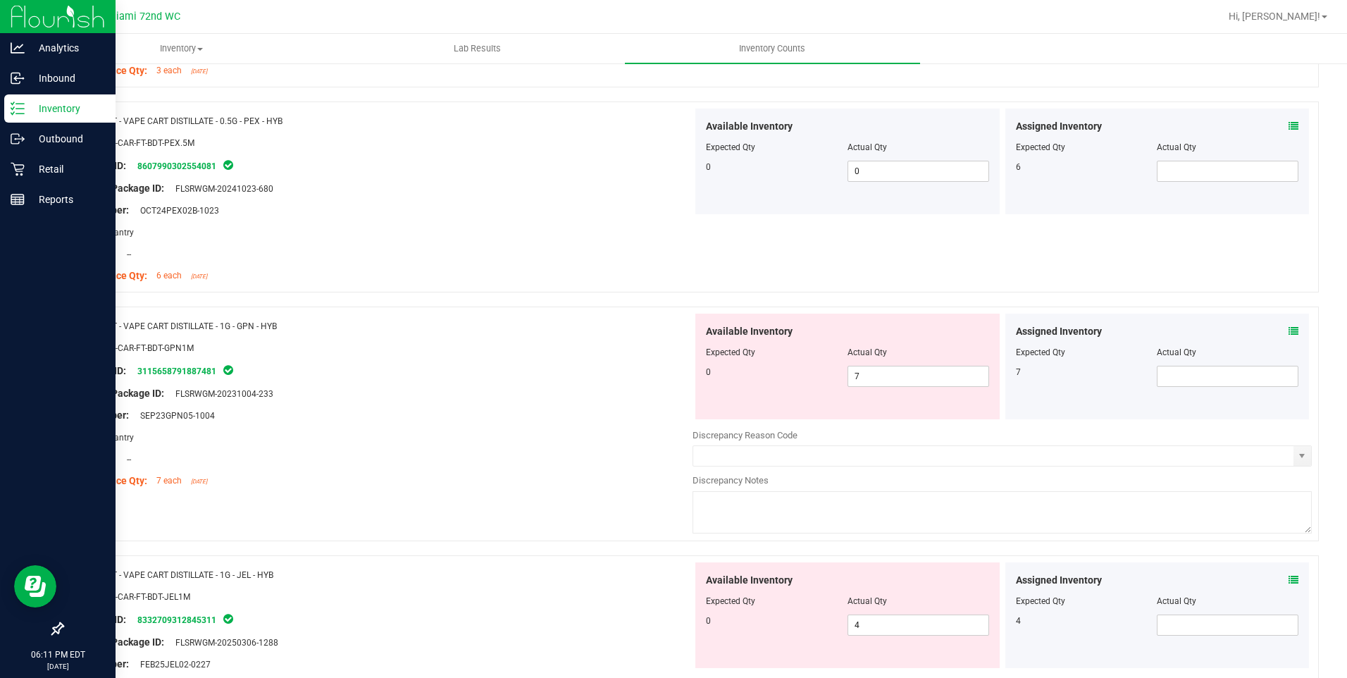
click at [886, 391] on div "Available Inventory Expected Qty Actual Qty 0 7 7" at bounding box center [847, 367] width 304 height 106
click at [885, 371] on span "7 7" at bounding box center [919, 376] width 142 height 21
click at [885, 371] on input "7" at bounding box center [918, 376] width 140 height 20
type input "0"
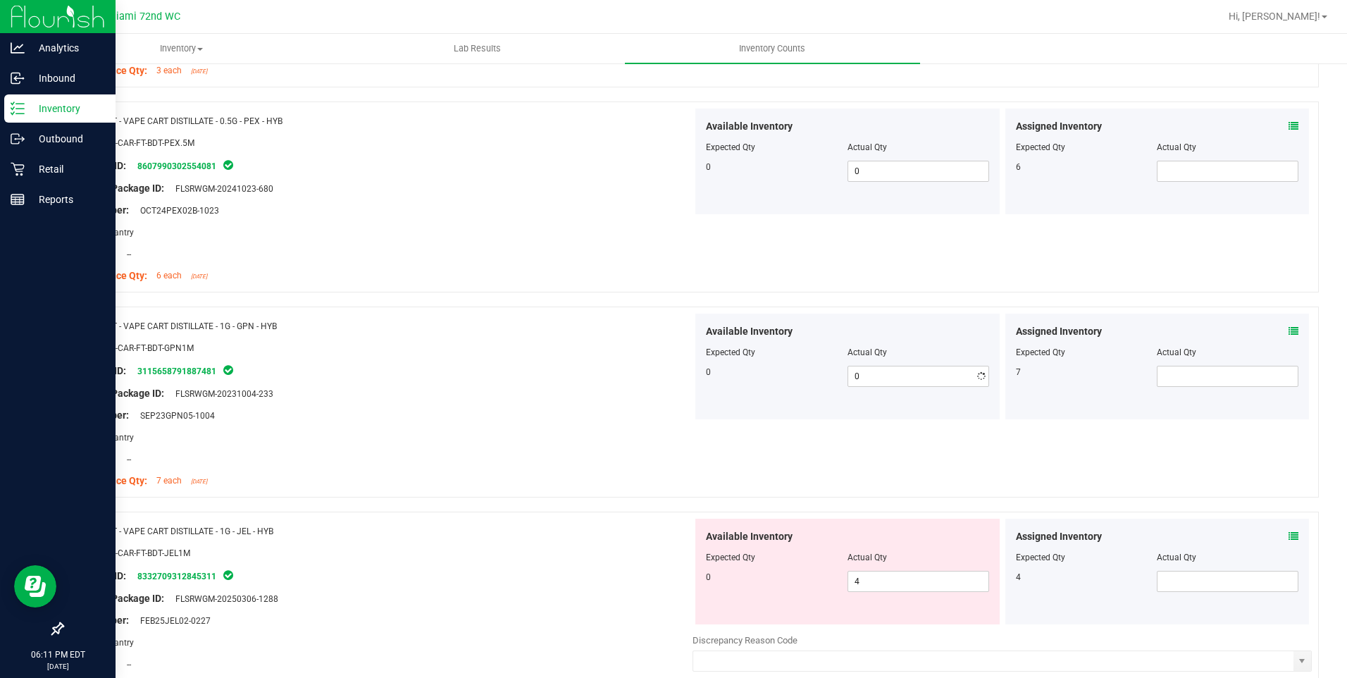
click at [735, 400] on div "Available Inventory Expected Qty Actual Qty 0 0 0" at bounding box center [847, 367] width 304 height 106
click at [886, 578] on span "4 4" at bounding box center [919, 581] width 142 height 21
click at [886, 578] on input "4" at bounding box center [918, 581] width 140 height 20
type input "0"
click at [647, 569] on div "Package ID: 8332709312845311" at bounding box center [382, 575] width 619 height 17
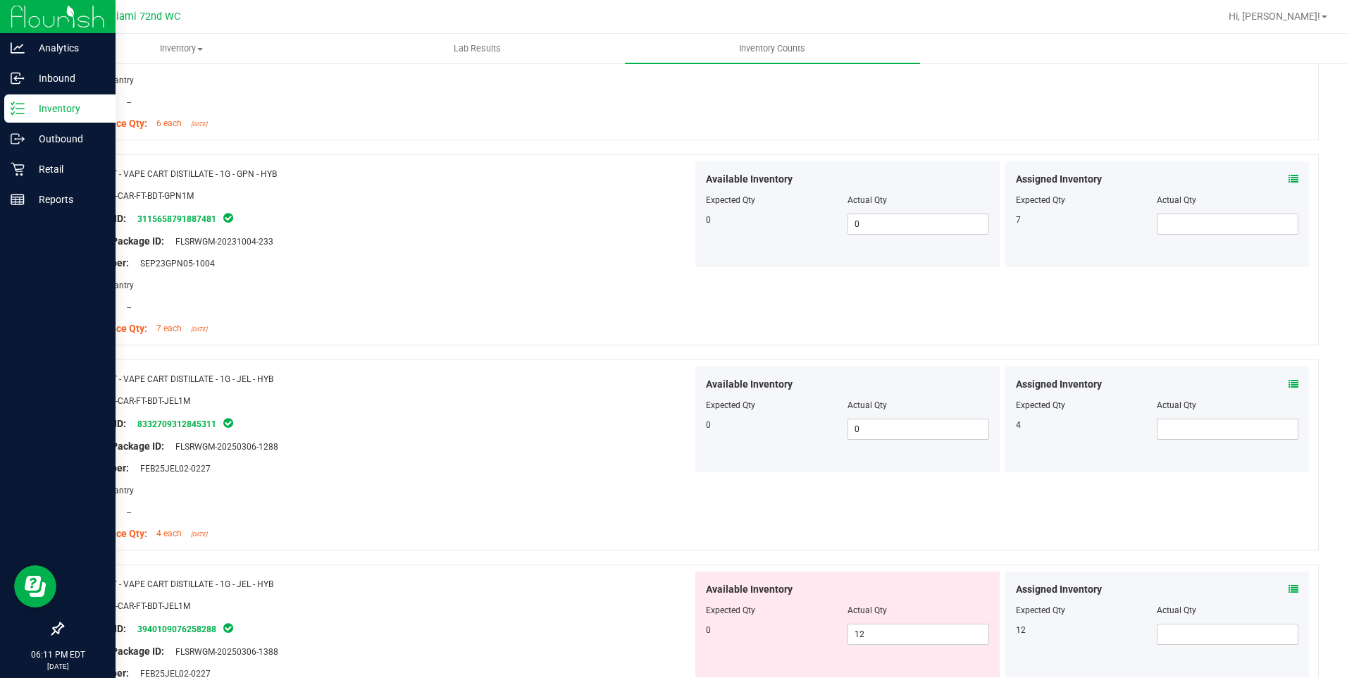
scroll to position [2255, 0]
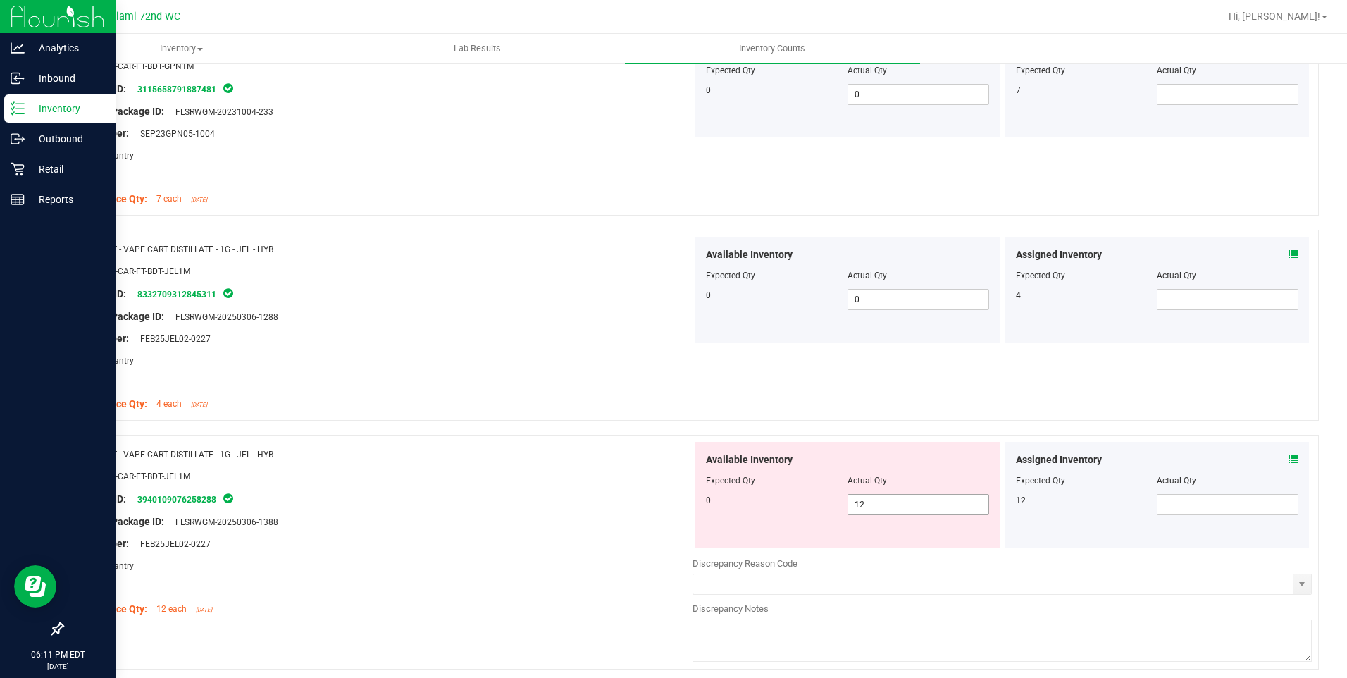
click at [883, 502] on span "12 12" at bounding box center [919, 504] width 142 height 21
click at [883, 502] on input "12" at bounding box center [918, 505] width 140 height 20
type input "0"
click at [706, 505] on div "0" at bounding box center [777, 500] width 142 height 13
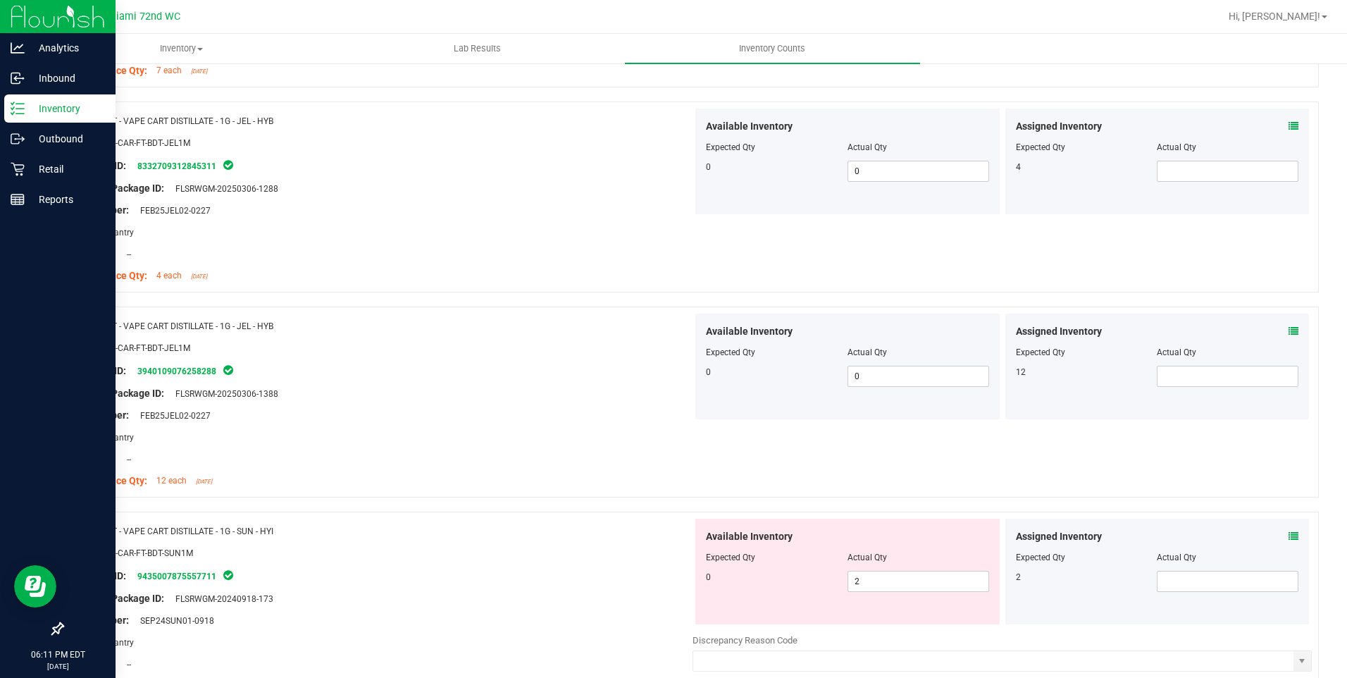
scroll to position [2466, 0]
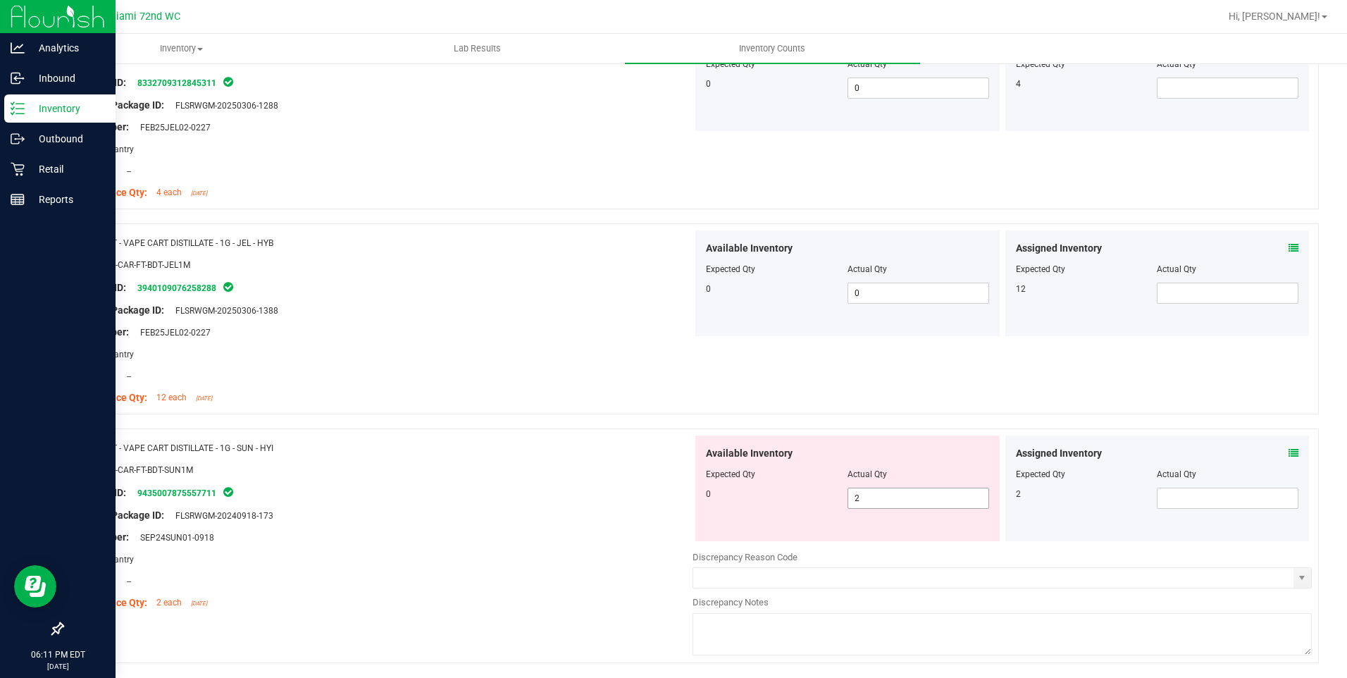
click at [869, 500] on span "2 2" at bounding box center [919, 498] width 142 height 21
click at [0, 0] on input "2" at bounding box center [0, 0] width 0 height 0
type input "0"
click at [806, 495] on div "0" at bounding box center [777, 494] width 142 height 13
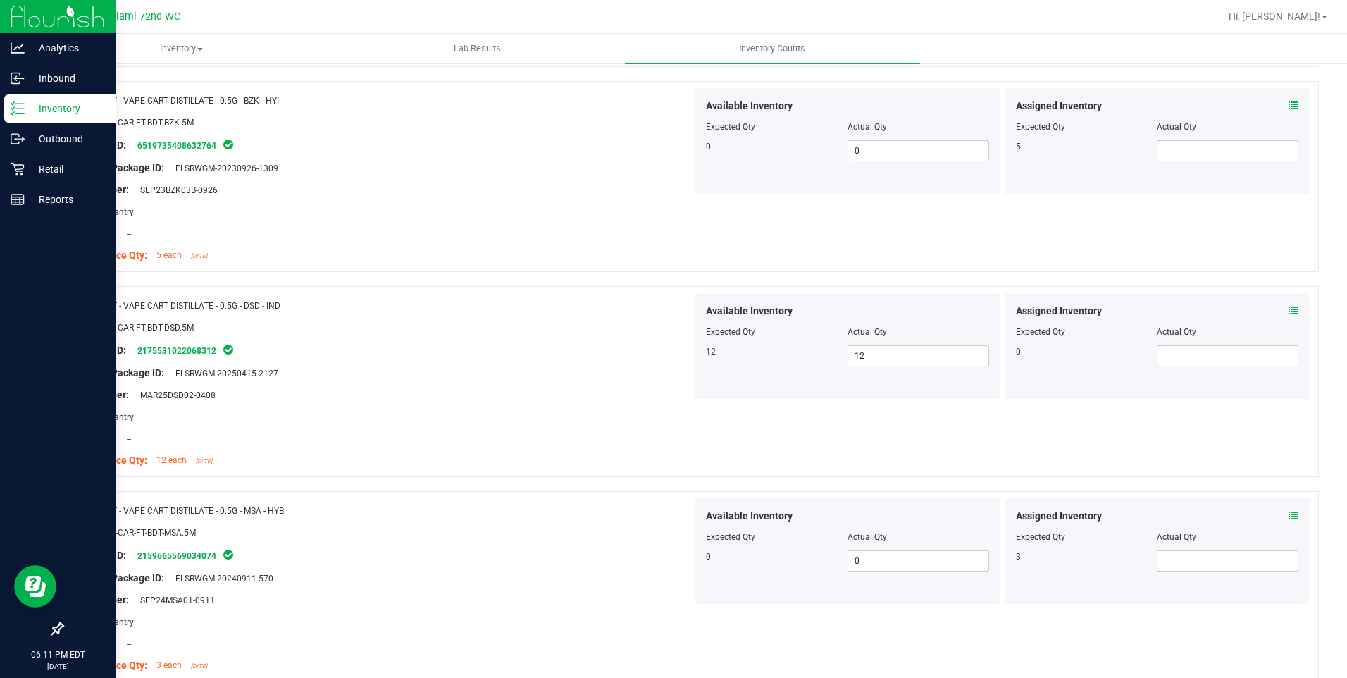
scroll to position [0, 0]
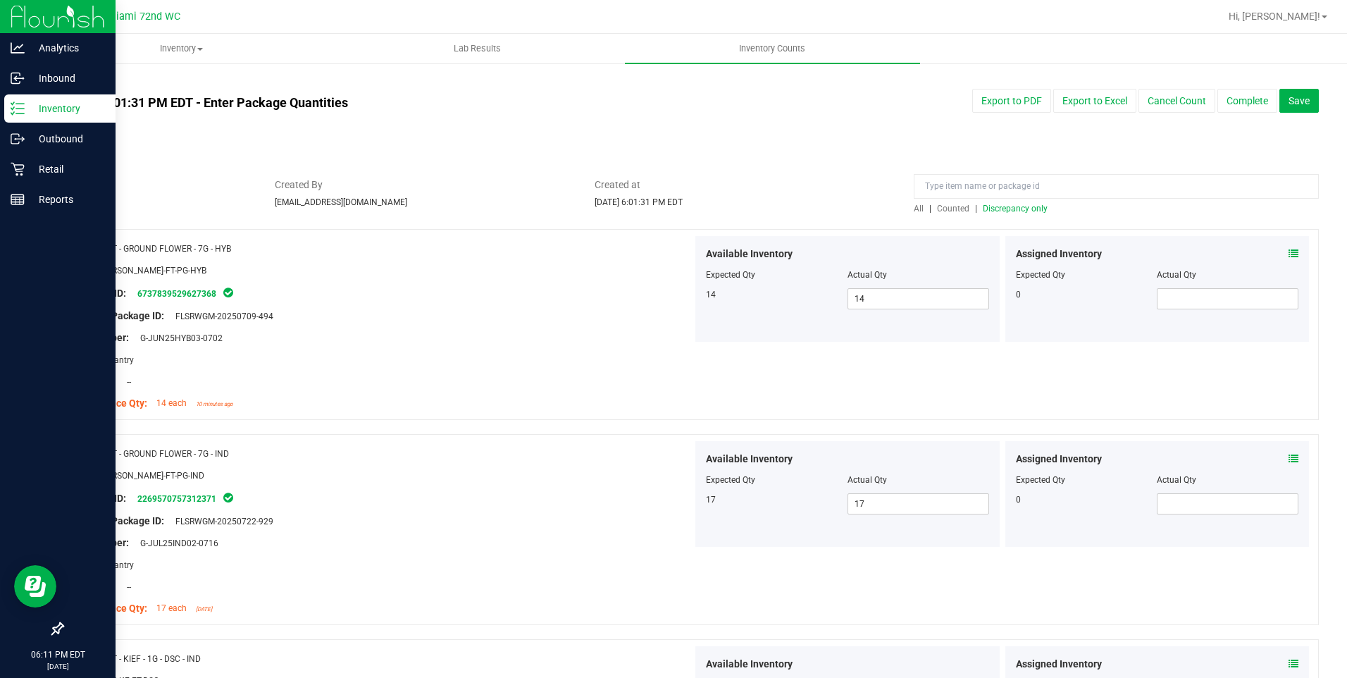
click at [1020, 204] on span "Discrepancy only" at bounding box center [1015, 209] width 65 height 10
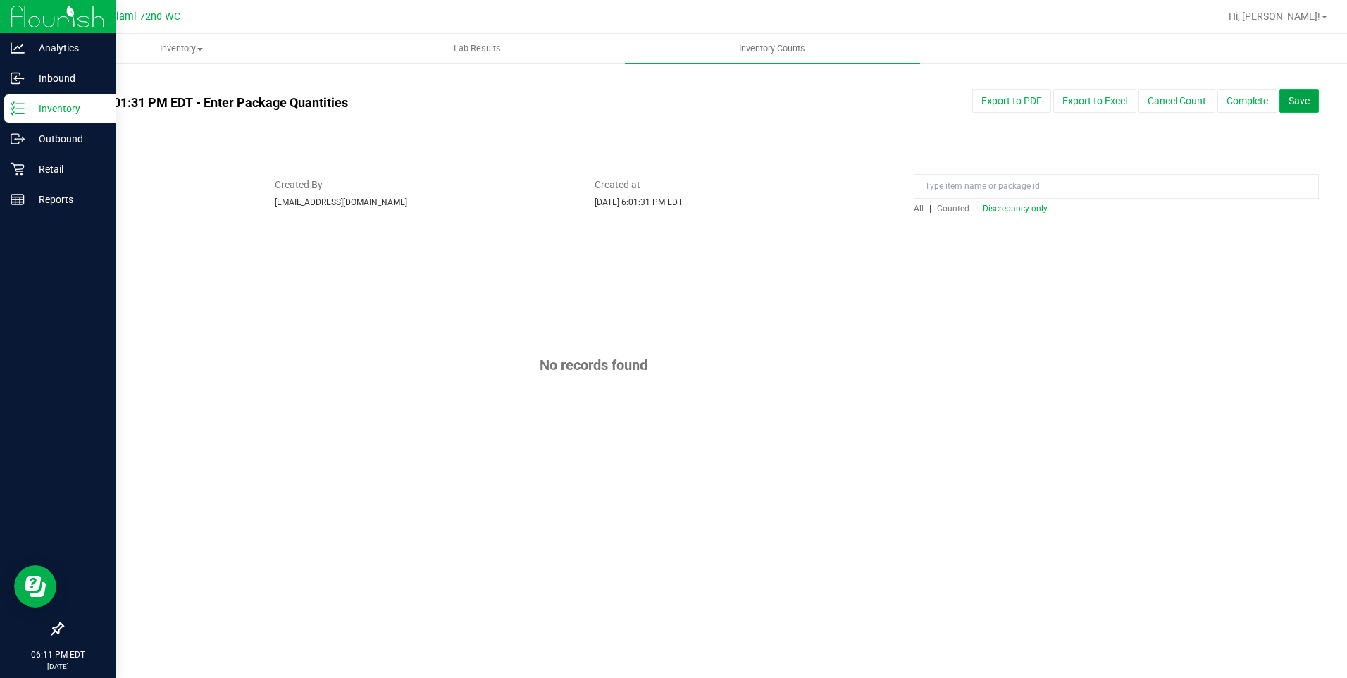
click at [1284, 96] on button "Save" at bounding box center [1299, 101] width 39 height 24
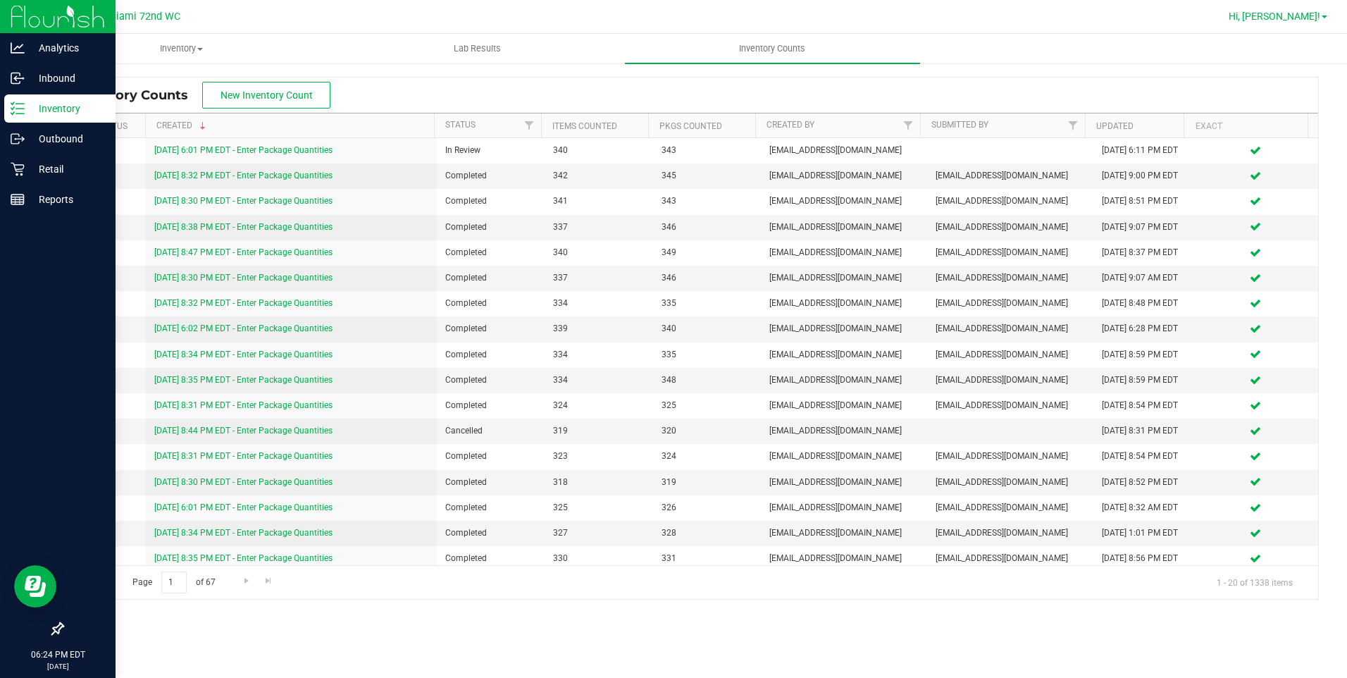
click at [1318, 20] on span "Hi, [PERSON_NAME]!" at bounding box center [1275, 16] width 92 height 11
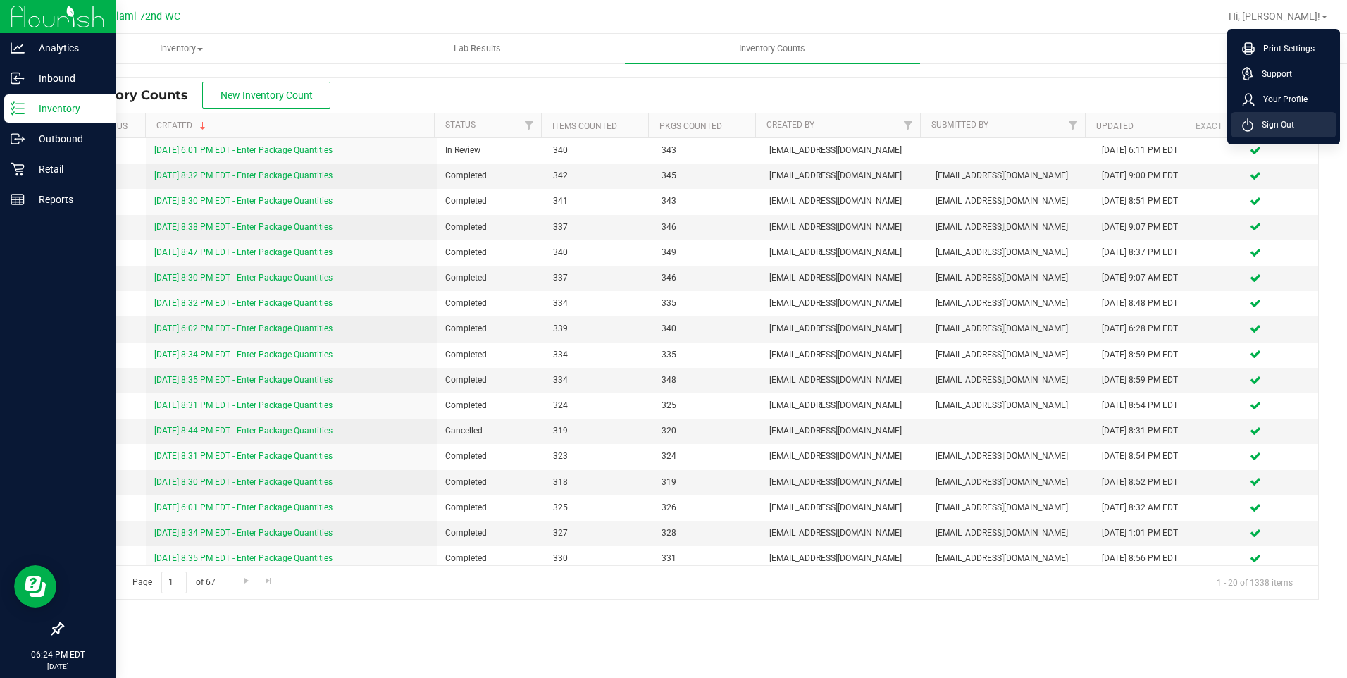
click at [1272, 130] on span "Sign Out" at bounding box center [1273, 125] width 41 height 14
